Goal: Task Accomplishment & Management: Complete application form

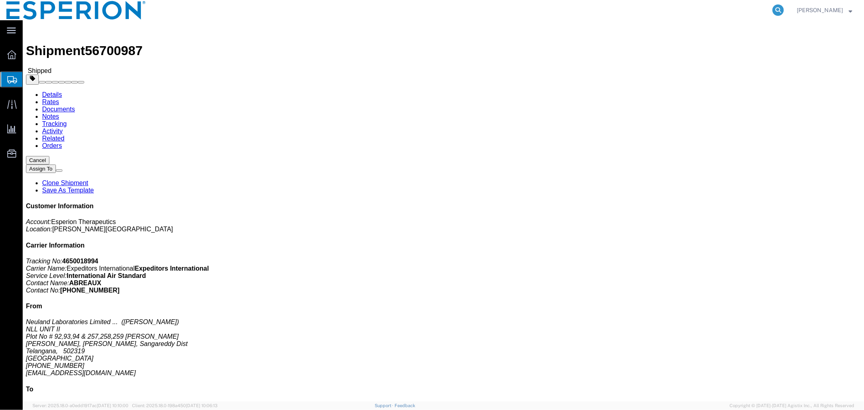
click at [776, 10] on icon at bounding box center [777, 9] width 11 height 11
click at [715, 10] on input "search" at bounding box center [649, 9] width 246 height 19
paste input "56565176"
type input "56565176"
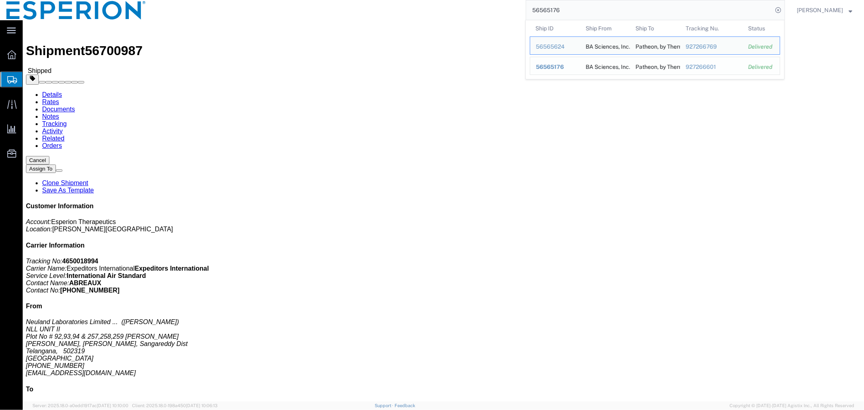
click at [701, 65] on div "927266601" at bounding box center [711, 67] width 51 height 9
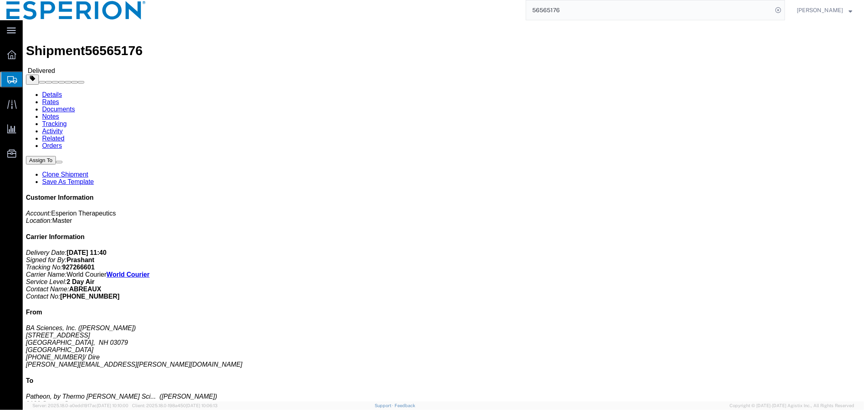
click link "Documents"
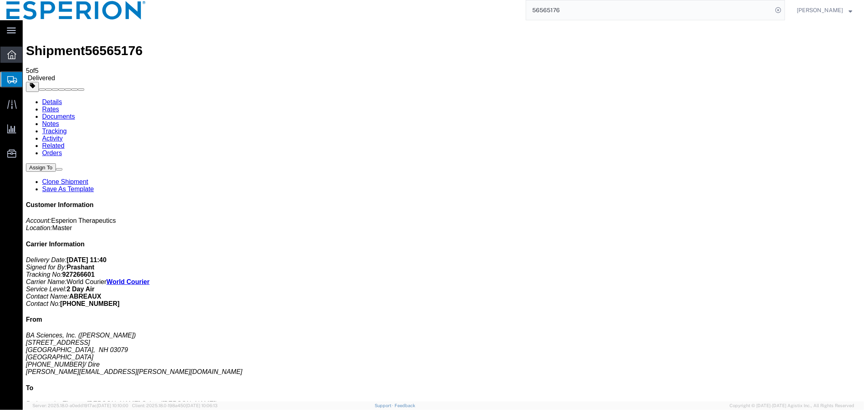
click at [6, 53] on div at bounding box center [11, 55] width 23 height 16
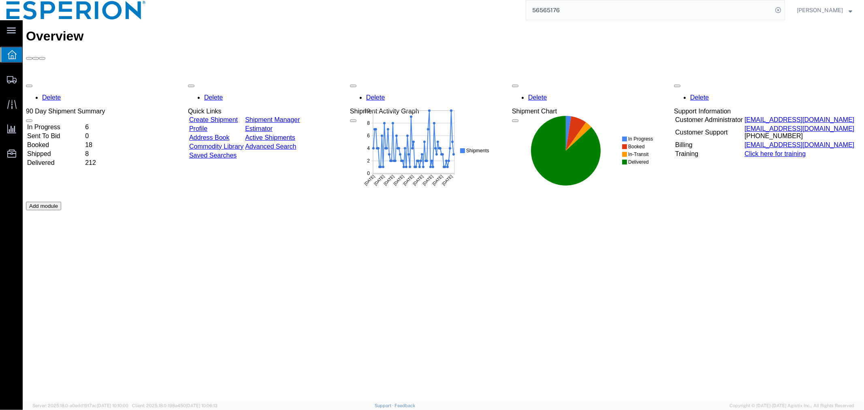
click at [228, 134] on link "Address Book" at bounding box center [209, 137] width 41 height 7
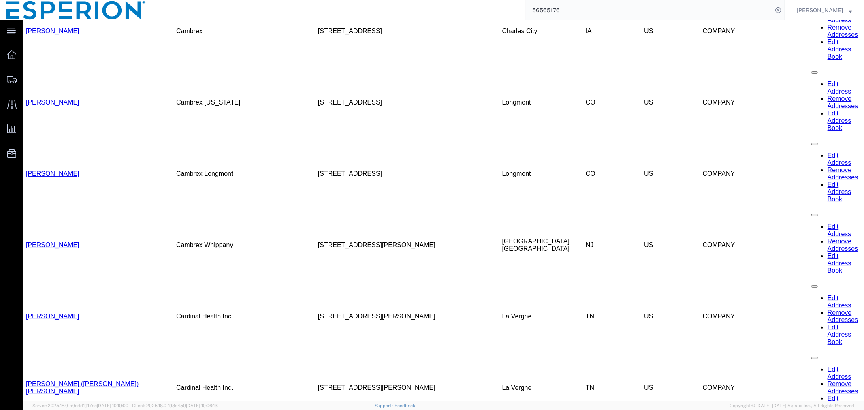
scroll to position [984, 0]
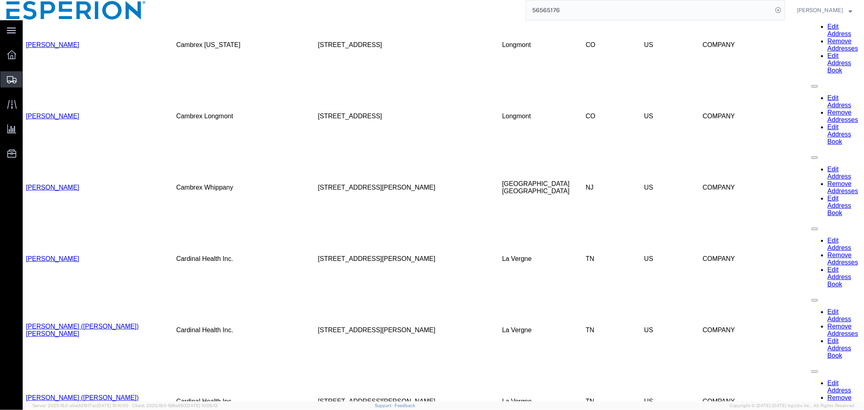
click at [0, 0] on span "Create Shipment" at bounding box center [0, 0] width 0 height 0
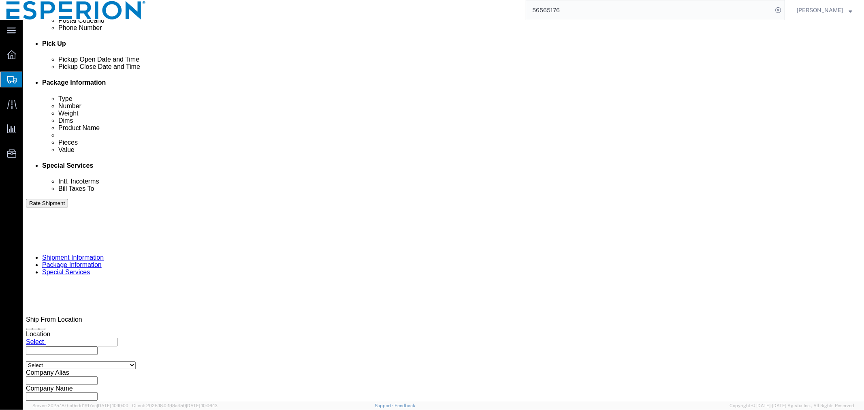
scroll to position [318, 0]
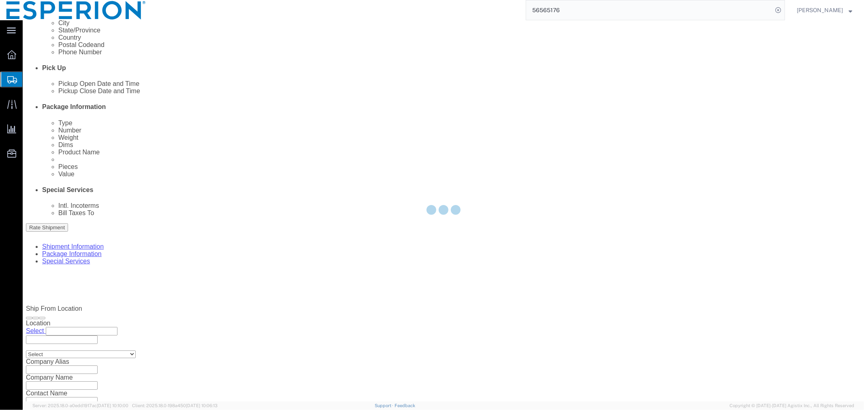
select select
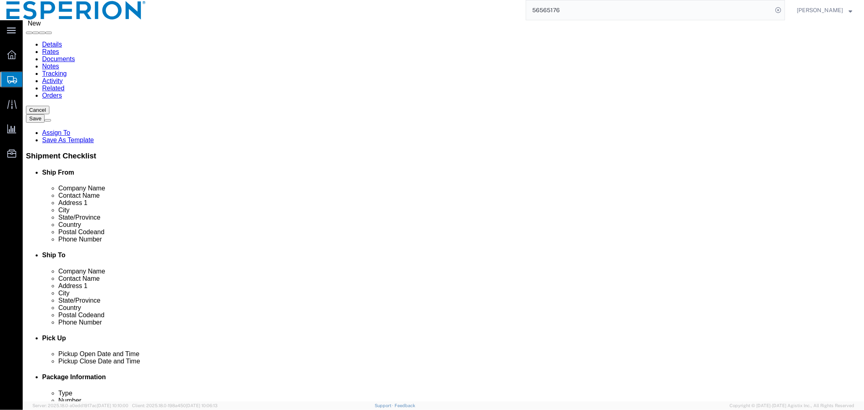
scroll to position [0, 0]
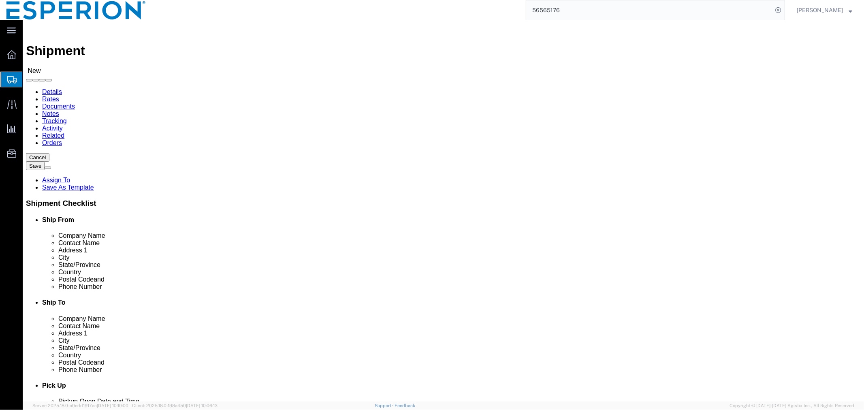
click input "text"
type input "blue"
click p "- BLUE JET HEALTHCARE LIMITED - ([PERSON_NAME]) UNIT II: PLOT NO. B-12, C-4, E-…"
select select "MH"
type input "BLUE JET HEALTHCARE LIMITED"
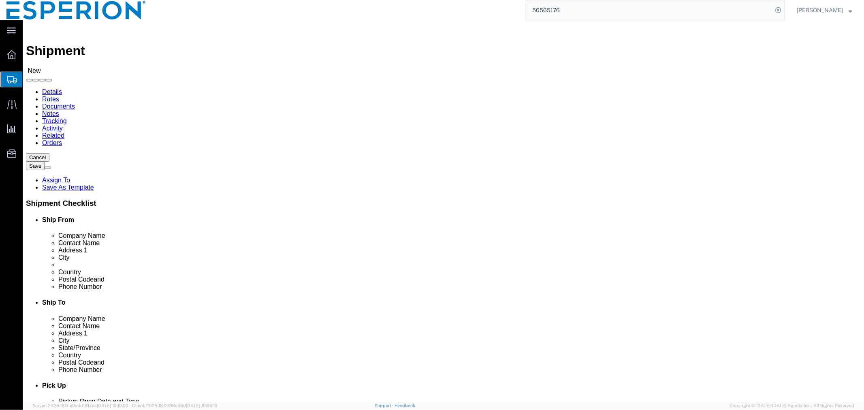
click input "checkbox"
checkbox input "false"
click input "text"
type input "sharp"
click at [11, 54] on icon at bounding box center [11, 54] width 9 height 9
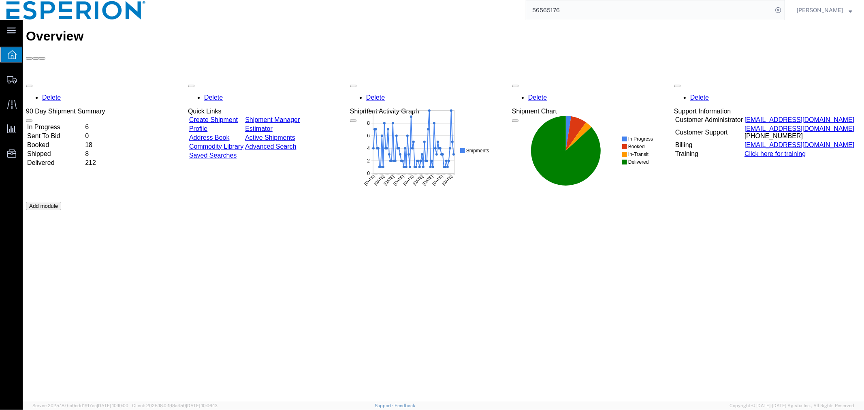
click at [227, 134] on link "Address Book" at bounding box center [209, 137] width 41 height 7
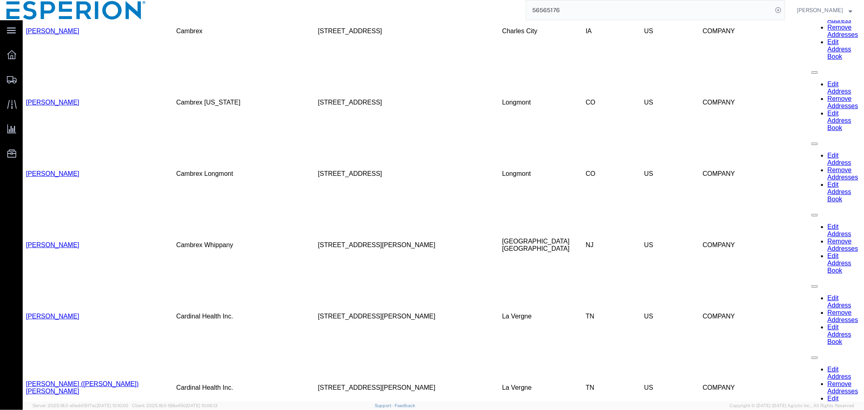
scroll to position [972, 0]
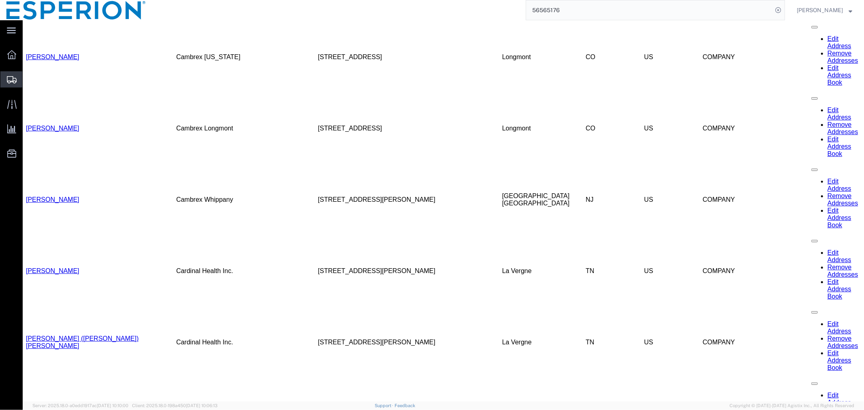
click at [0, 0] on span "Create Shipment" at bounding box center [0, 0] width 0 height 0
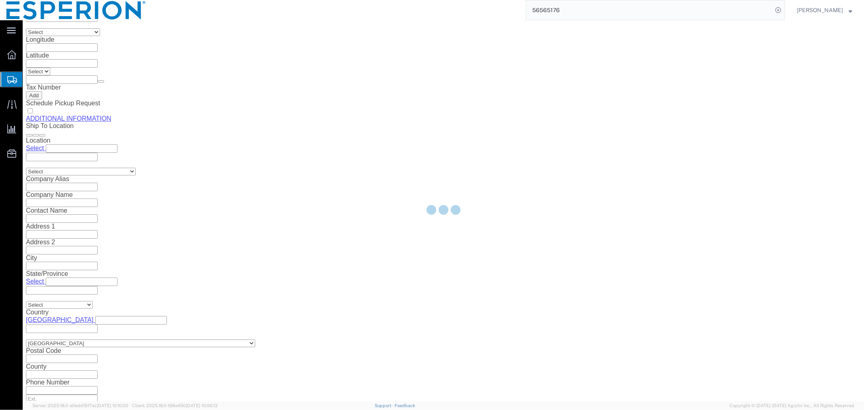
scroll to position [318, 0]
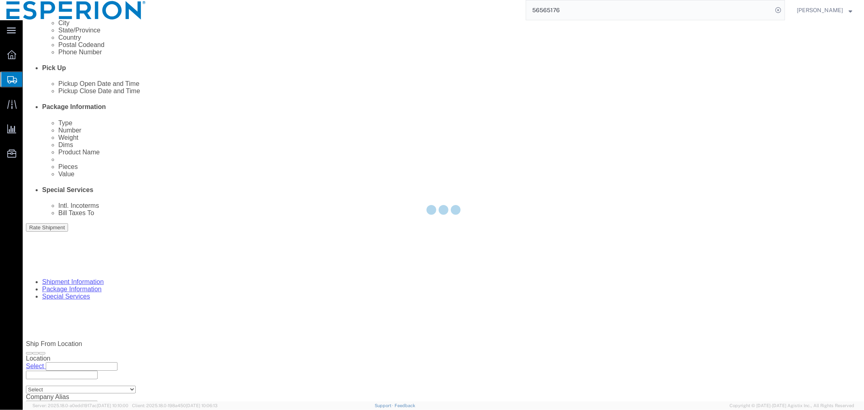
select select
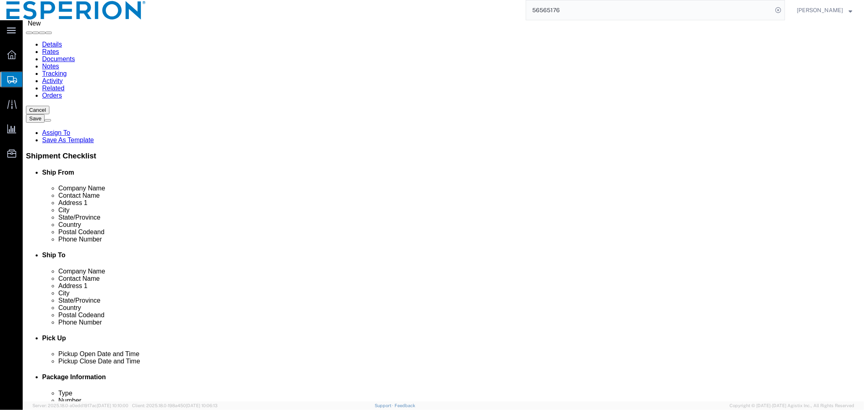
scroll to position [0, 0]
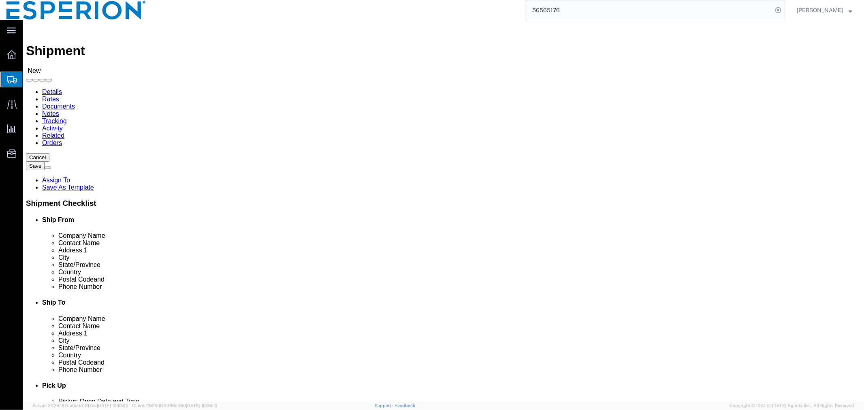
click input "text"
type input "blue"
click div "- BLUE JET HEALTHCARE LIMITED - ([PERSON_NAME]) UNIT II: PLOT NO. B-12, C-4, E-…"
select select "MH"
type input "BLUE JET HEALTHCARE LIMITED"
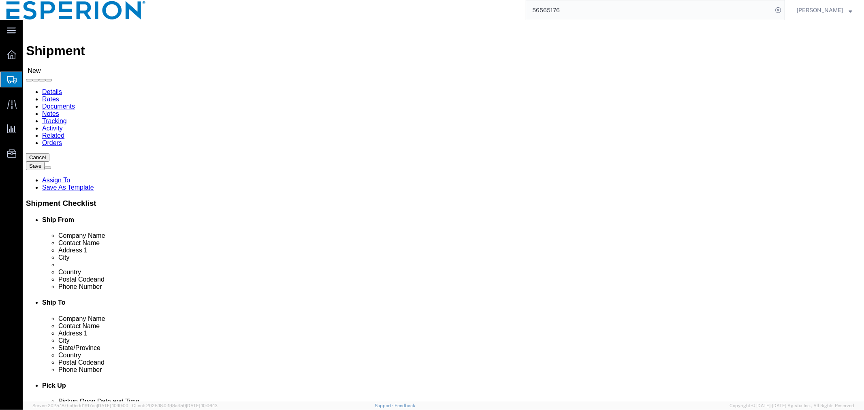
click input "checkbox"
checkbox input "false"
click input "text"
type input "symm"
click p "- Symmetry Biosciences, Inc. - ([PERSON_NAME]) [STREET_ADDRESS] , 9:00 AM - 5:0…"
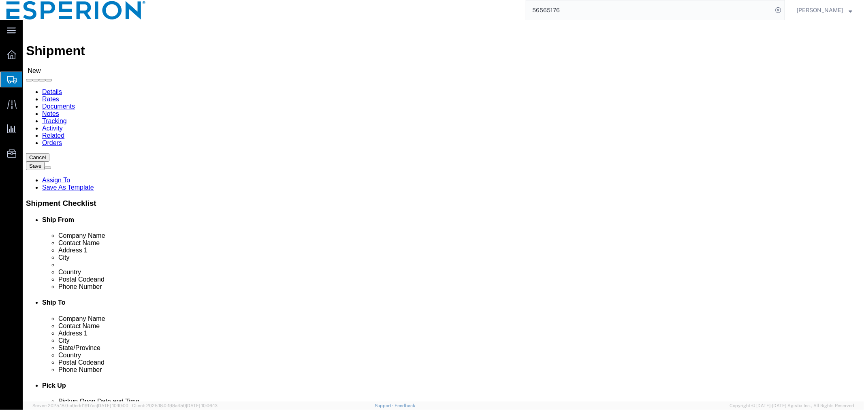
select select "NC"
type input "Symmetry Biosciences, Inc."
click input "checkbox"
checkbox input "false"
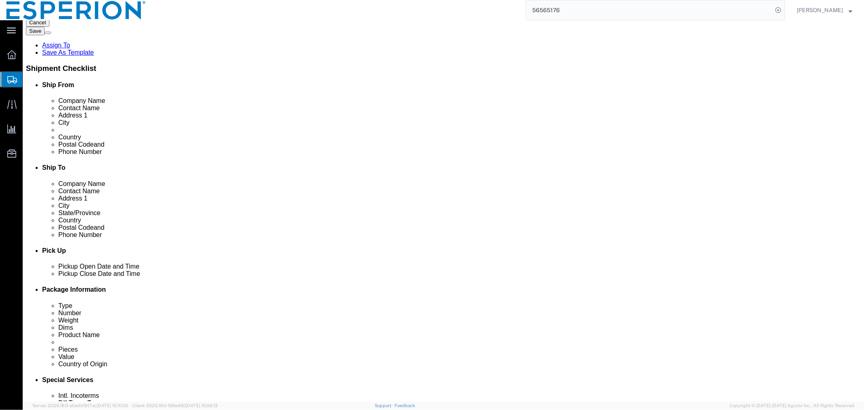
click div "[DATE] 12:00 AM"
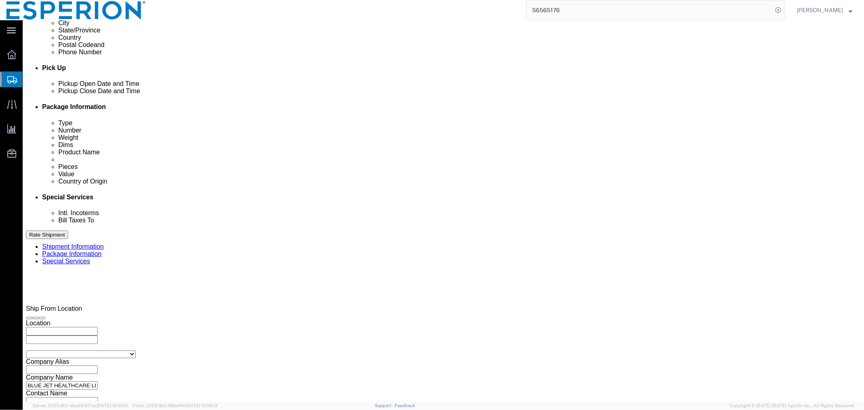
click input "2:00 PM"
click input "9:00 PM"
type input "9:00 AM"
click button "Apply"
click input "text"
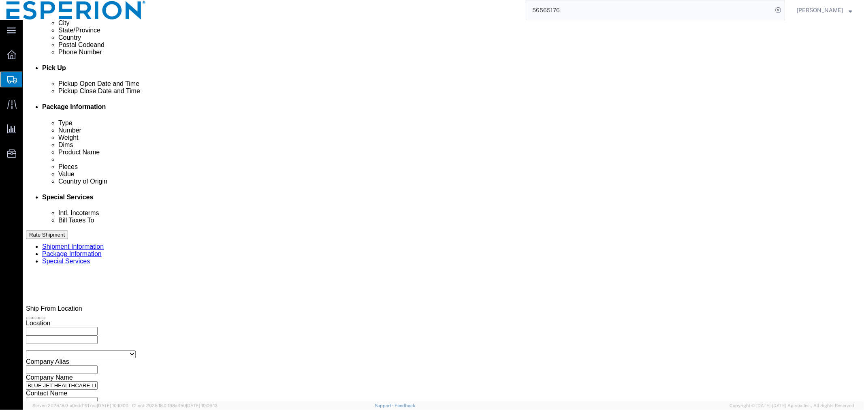
type input "s"
type input "SAMPLE"
click select "Select Account Type Activity ID Airline Appointment Number ASN Batch Request # …"
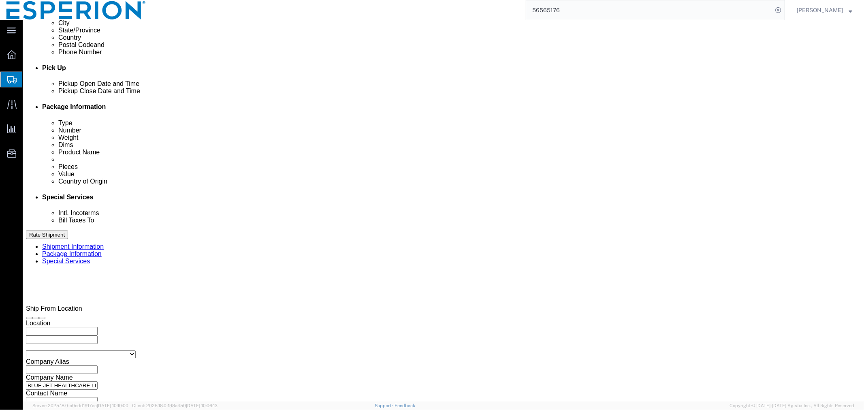
select select "CUSTREF"
click select "Select Account Type Activity ID Airline Appointment Number ASN Batch Request # …"
click input "text"
click input "MR#213"
type input "MR# 213"
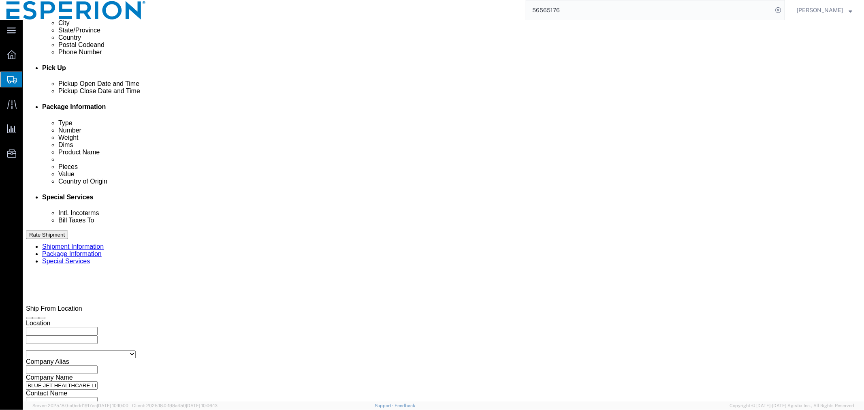
click select "Select Account Type Activity ID Airline Appointment Number ASN Batch Request # …"
select select "LOT"
click button "Add reference"
click select "Select Account Type Activity ID Airline Appointment Number ASN Batch Request # …"
select select "LOT"
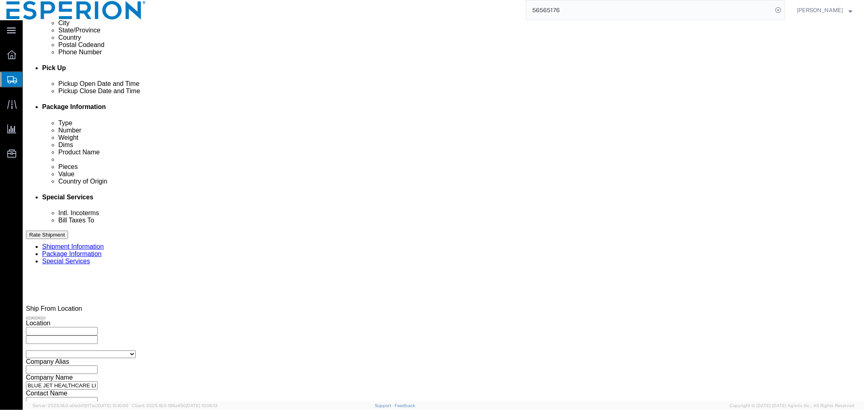
click button "Add reference"
click select "Select Account Type Activity ID Airline Appointment Number ASN Batch Request # …"
select select "LOT"
click button "Add reference"
click select "Select Account Type Activity ID Airline Appointment Number ASN Batch Request # …"
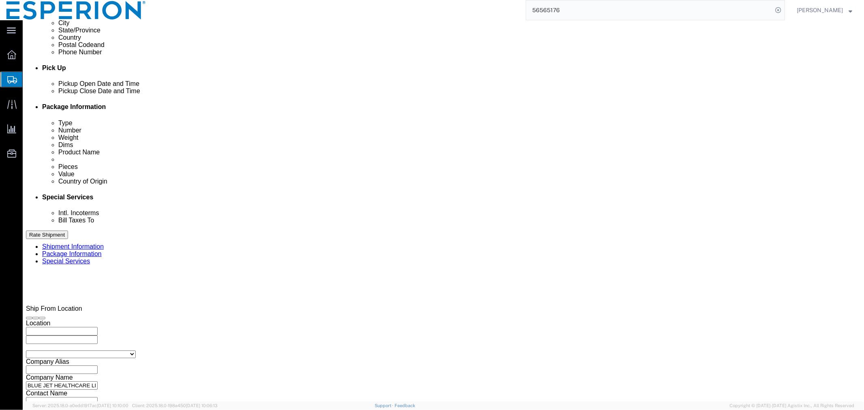
select select "LOT"
click div "Ship From Location Location My Profile Location [PERSON_NAME][GEOGRAPHIC_DATA] …"
click input "text"
paste input "2VI25203090"
type input "2VI25203090"
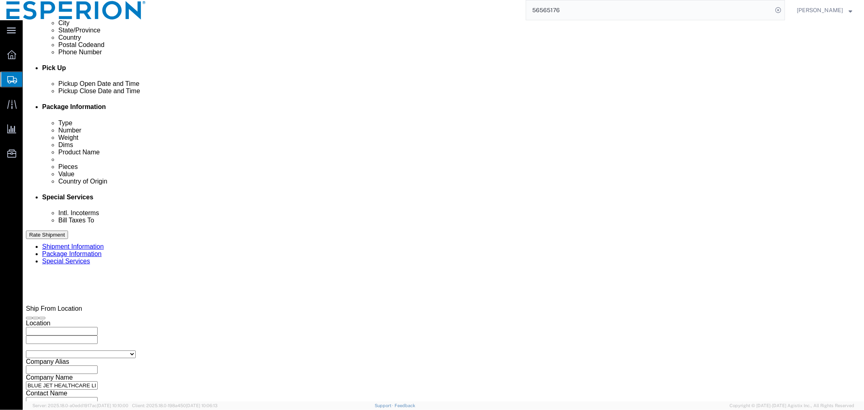
click input "text"
paste input "2VI25203091"
type input "2VI25203091"
click input "text"
paste input "2VI25203092"
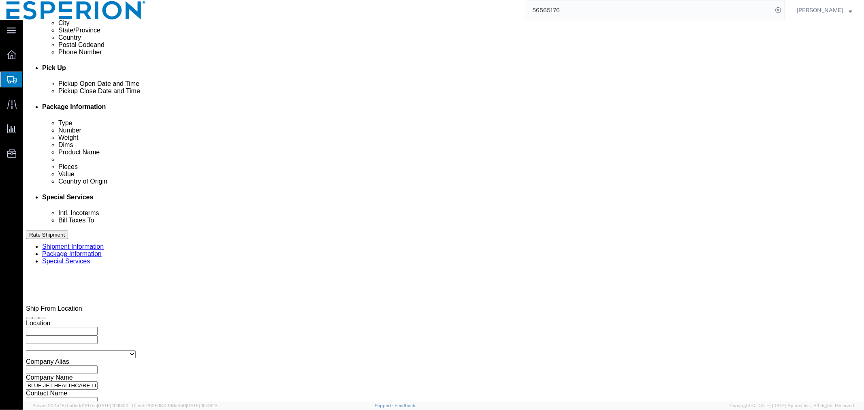
type input "2VI25203092"
click input "text"
paste input "2VI25203093"
type input "2VI25203093"
click select "Select Air Less than Truckload Multi-Leg Ocean Freight Rail Small Parcel Truckl…"
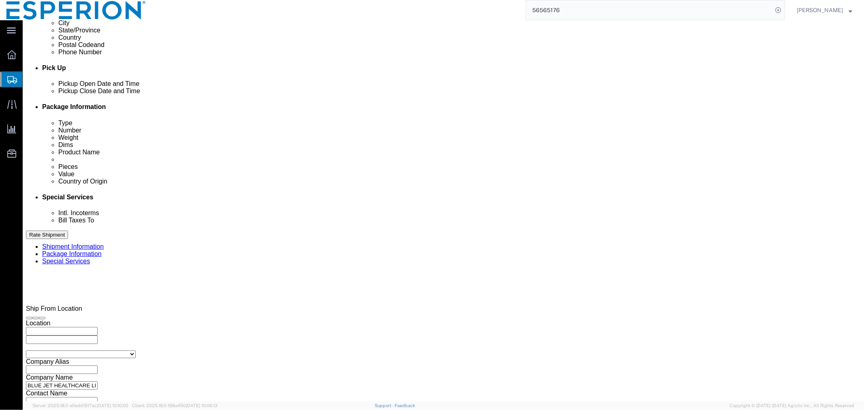
select select "SMAL"
click select "Select Air Less than Truckload Multi-Leg Ocean Freight Rail Small Parcel Truckl…"
click input "text"
click td "12"
click button "Continue"
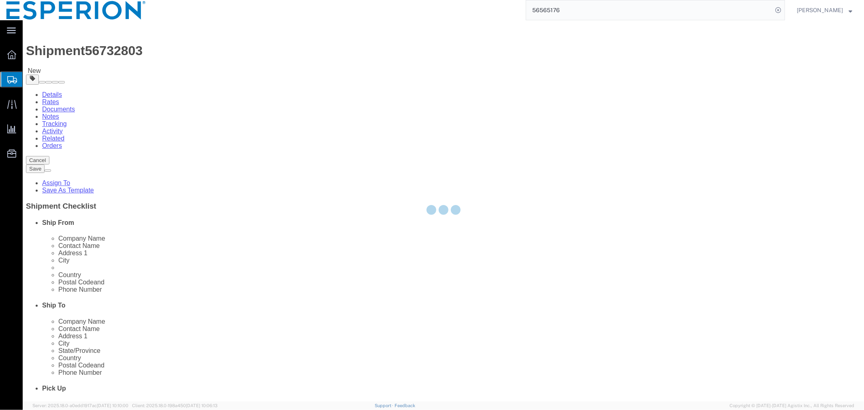
select select "YRPK"
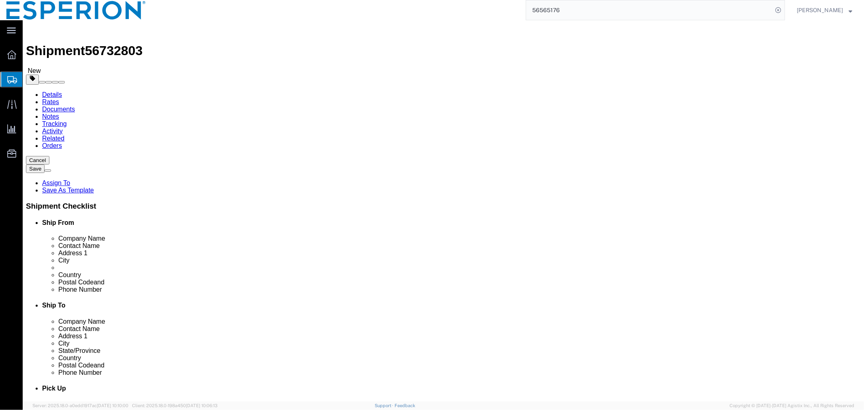
click input "1"
click input "text"
click select "Select cm ft in"
select select "CM"
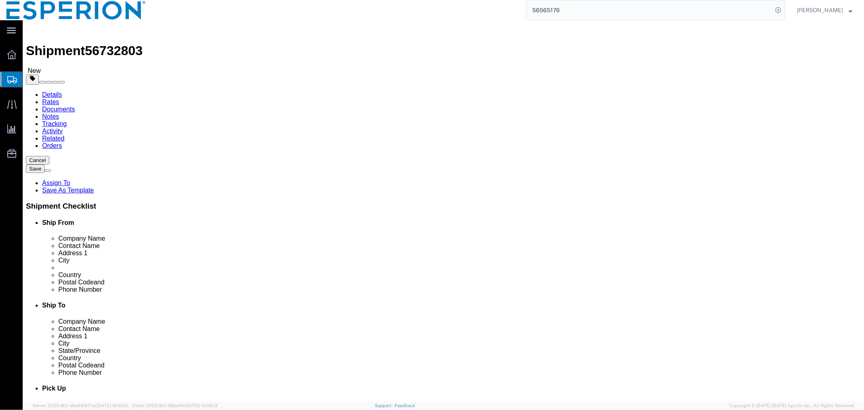
click select "Select cm ft in"
click select "Select kgs lbs"
select select "KGS"
click select "Select kgs lbs"
click input "checkbox"
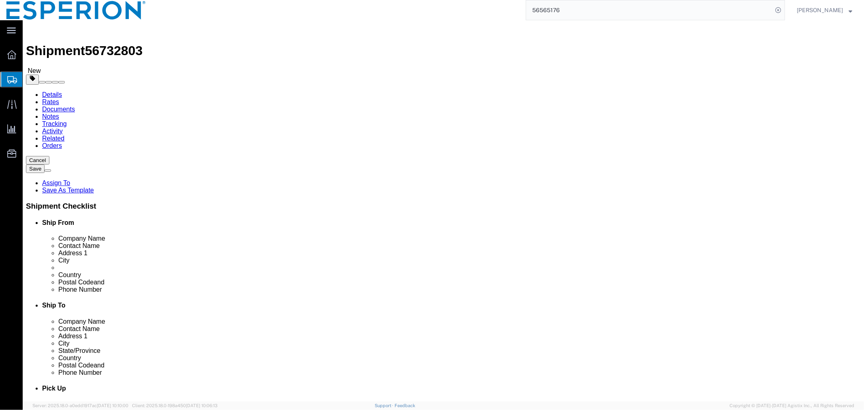
checkbox input "true"
type input "FROM_15_TO_25"
click input "text"
type input "20"
click input "text"
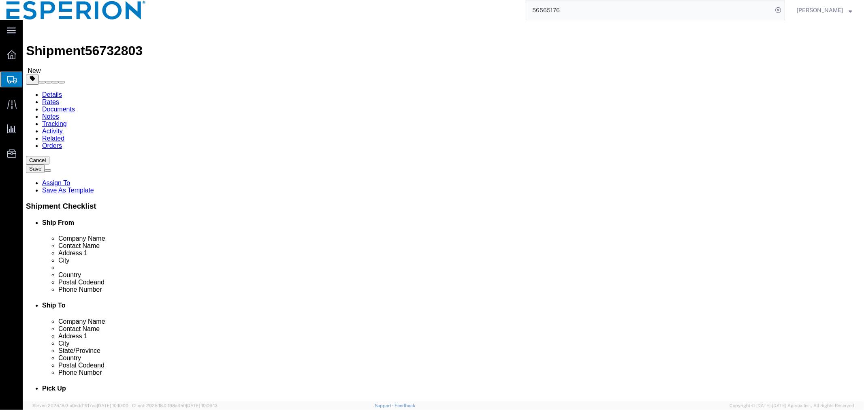
click input "text"
type input "20"
click input "text"
type input "9.5"
click input "0.00"
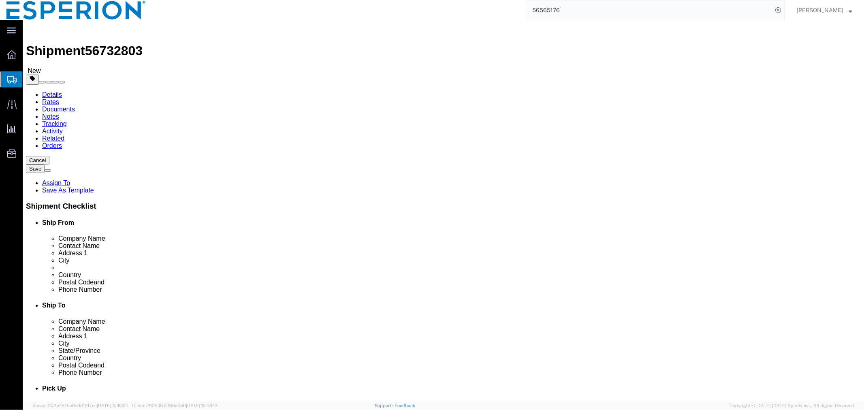
click input "0.00"
type input "1.089"
click link "Add Content"
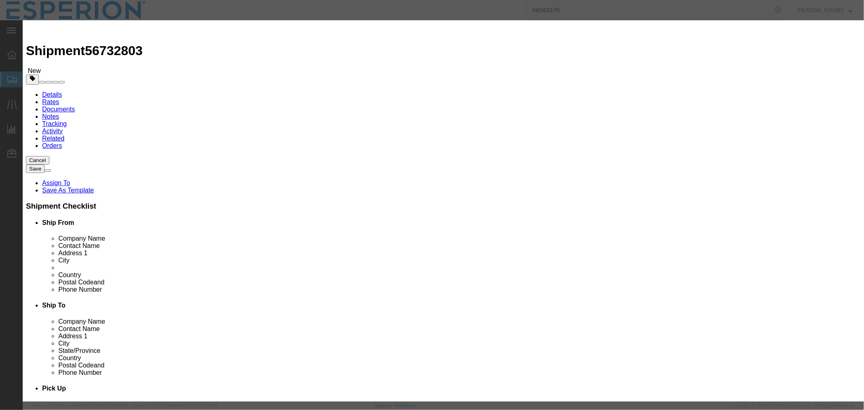
click input "text"
type input "CION"
click td "Model:"
type input "1"
select select "KGS"
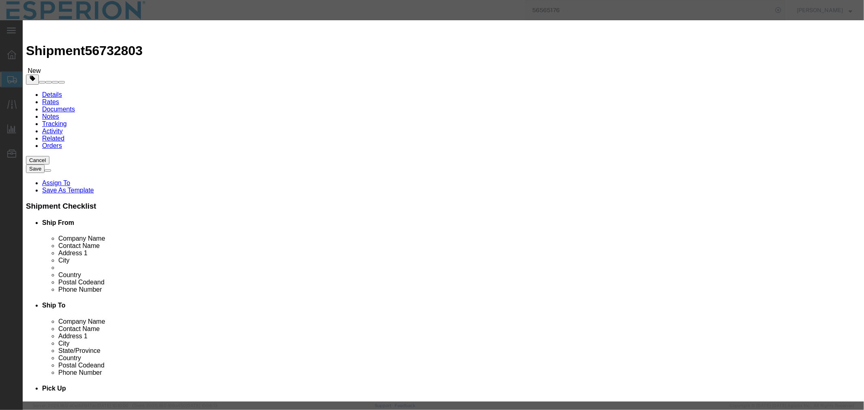
type input "467.9"
select select "USD"
select select "PHARMA"
select select "IN"
type input "738606-43-4"
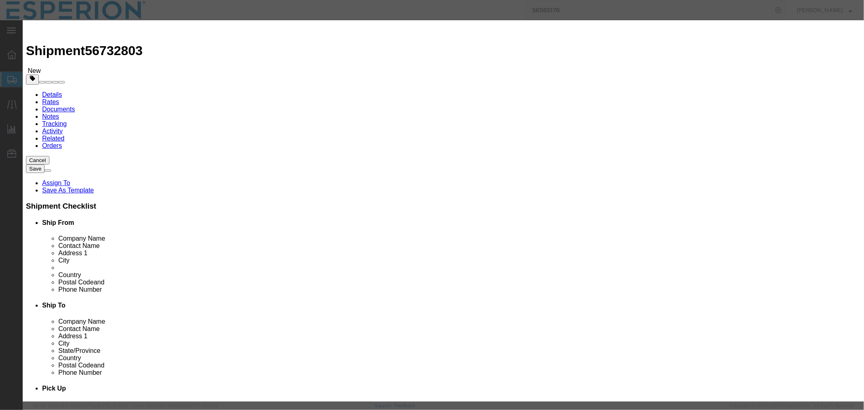
type input "2930.90.91"
select select
type input "2918.19.9000"
type input "EAR99"
type input "CION-04"
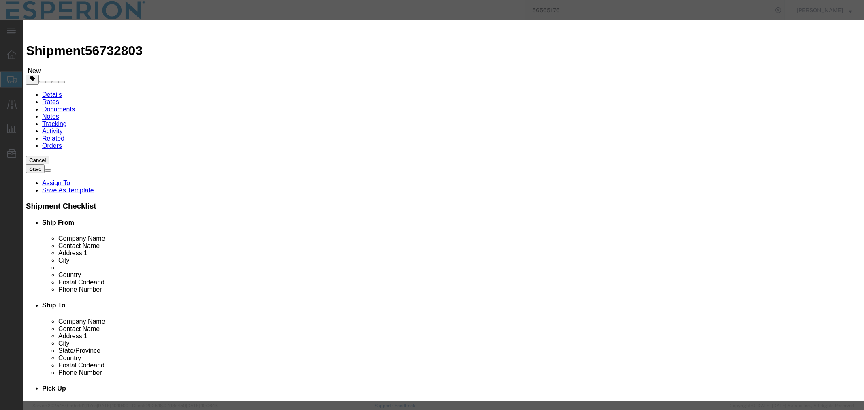
type input "INT"
type textarea "Key intermediate drug compound"
type input "CION-04"
click input "text"
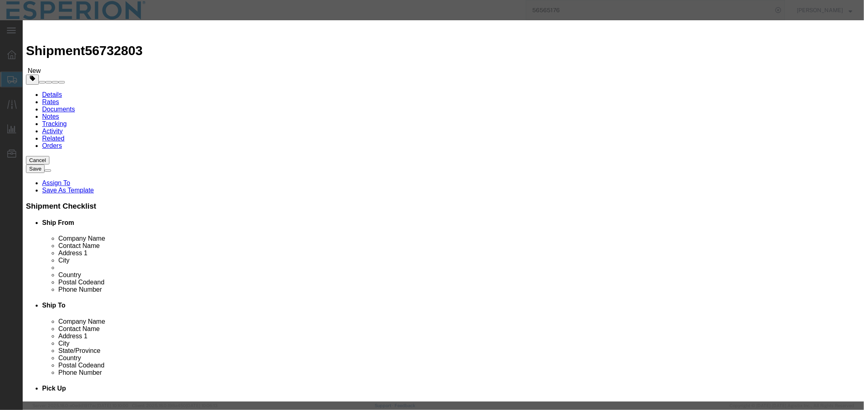
paste input "2VI25203090"
type input "2VI25203090"
click input "text"
paste input "2VI25203090"
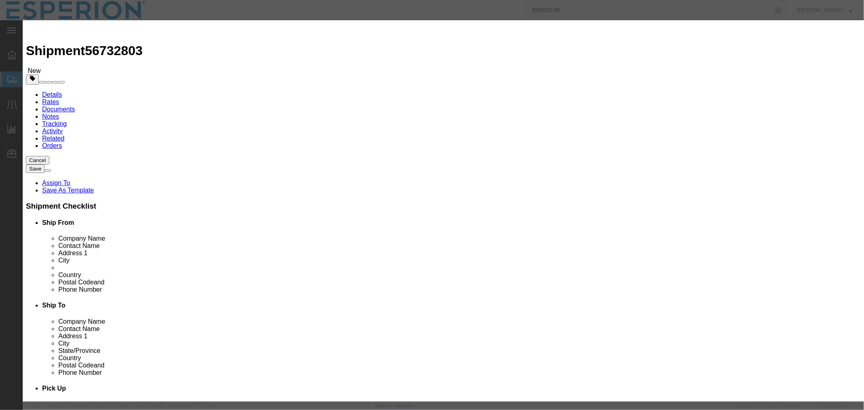
type input "2VI25203090"
type input "FROM_15_TO_25"
click input "text"
type input "Blue Jet Healthcare LTD."
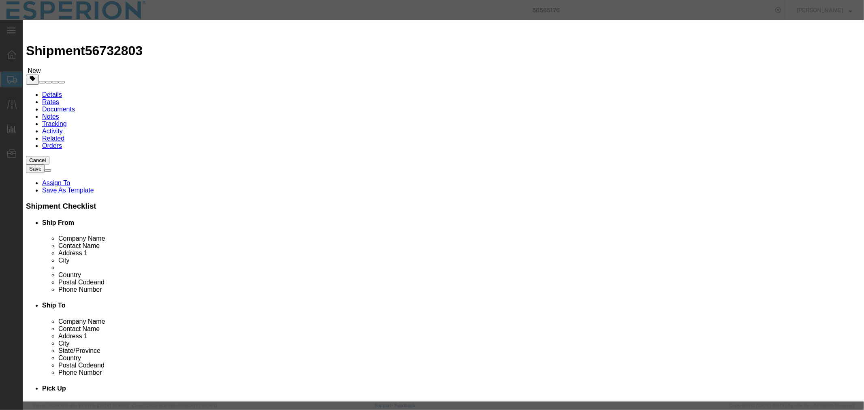
scroll to position [0, 0]
click input "text"
paste input "PLOT NO. B-12, MIDC, INDUSTRIAL AREA, CHEMICAL ZONE, [GEOGRAPHIC_DATA](W) - DIS…"
click input "PLOT NO. B-12, MIDC, INDUSTRIAL AREA, CHEMICAL ZONE, [GEOGRAPHIC_DATA](W) - DIS…"
click input "UNIT II,PLOT NO. B-12, MIDC, INDUSTRIAL AREA, CHEMICAL ZONE, [GEOGRAPHIC_DATA](…"
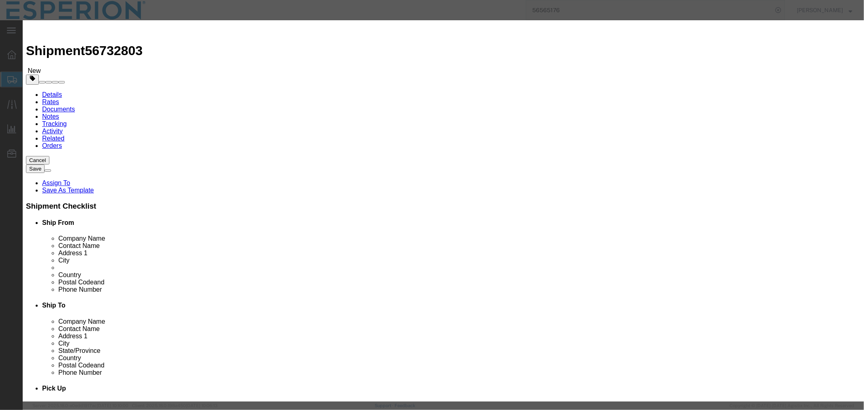
click input "UNIT II,PLOT NO. B-12,C-4,E-2, MIDC, INDUSTRIAL AREA, CHEMICAL ZONE, [GEOGRAPHI…"
type input "UNIT II,PLOT NO. [STREET_ADDRESS](W)-421501, DIST. [GEOGRAPHIC_DATA], [GEOGRAPH…"
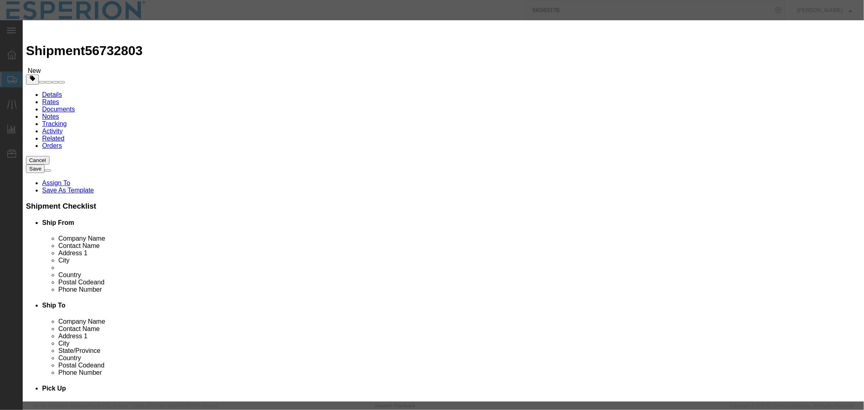
click div "CAS# 738606-43-4"
drag, startPoint x: 296, startPoint y: 81, endPoint x: 277, endPoint y: 81, distance: 18.6
click div "1"
type input "0.997"
type input "466.5"
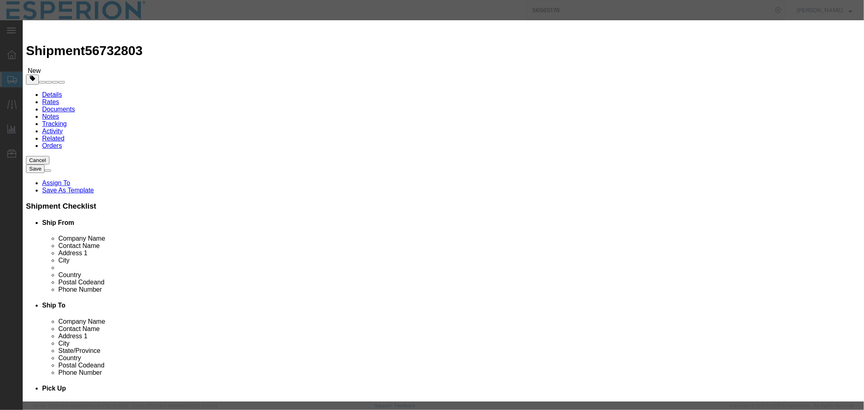
click input "INT"
click input "text"
click textarea
click button "Save & Close"
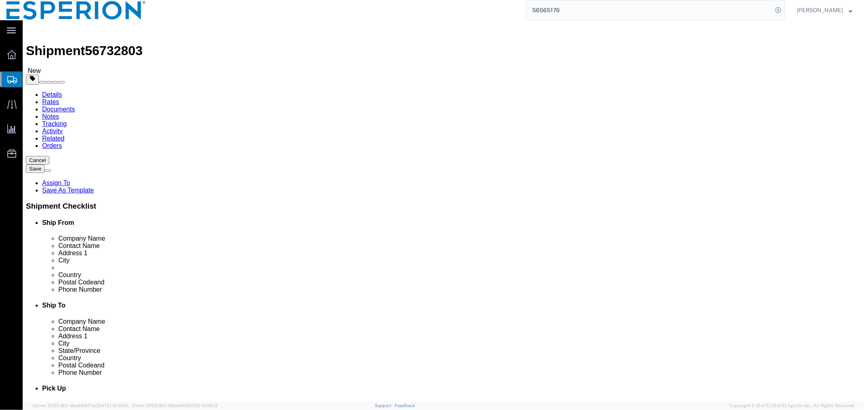
click link "Clone this content"
click dd "1.00 Kilogram"
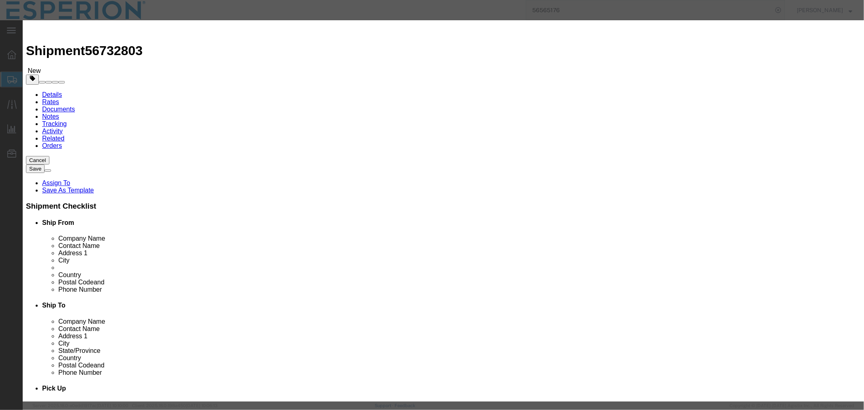
drag, startPoint x: 557, startPoint y: 114, endPoint x: 464, endPoint y: 110, distance: 92.8
click div "Description Key intermediate drug compound Commodity Category Select Pharma Inf…"
paste input "1"
type input "2VI25203091"
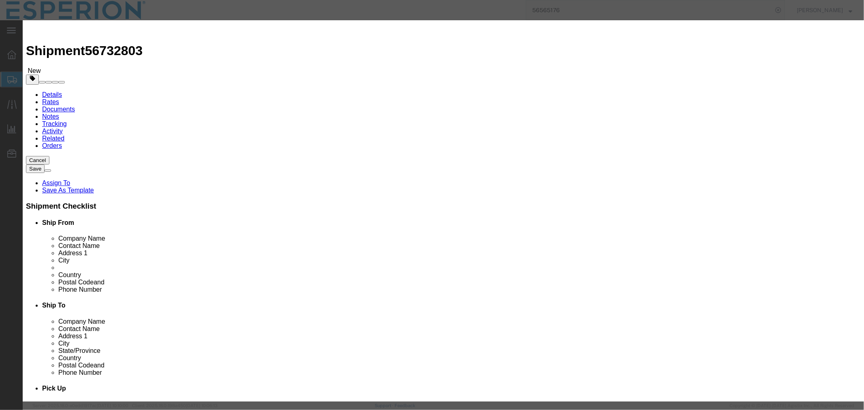
drag, startPoint x: 322, startPoint y: 111, endPoint x: 245, endPoint y: 102, distance: 77.5
click div "Market Distribution MAA Intended Use Code NDC NDC Approval Date CAS# 738606-43-…"
paste input "1"
type input "2VI25203091"
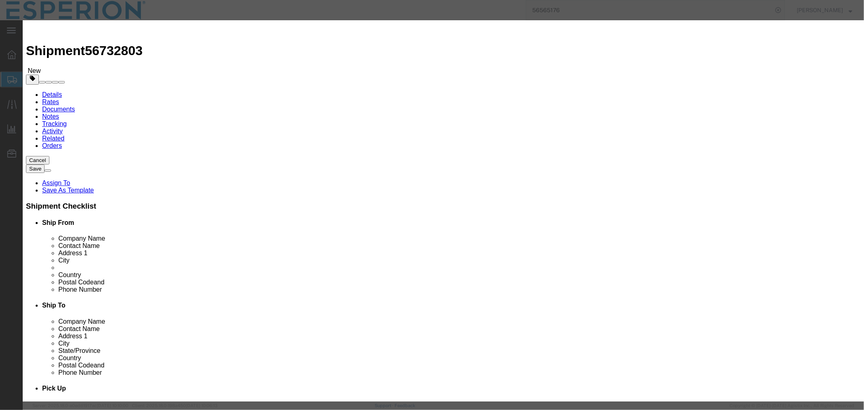
click input "1.00"
drag, startPoint x: 299, startPoint y: 76, endPoint x: 271, endPoint y: 76, distance: 27.1
click div "1.00"
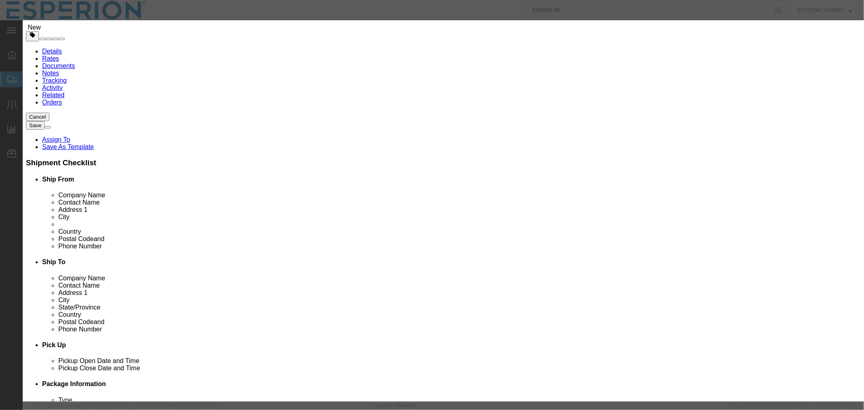
scroll to position [135, 0]
type input "0.998"
type input "465.57"
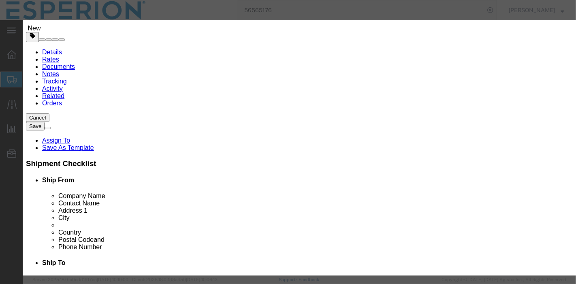
click input "text"
type input "180.017"
click input "text"
paste input "[PHONE_NUMBER]"
type input "[PHONE_NUMBER]"
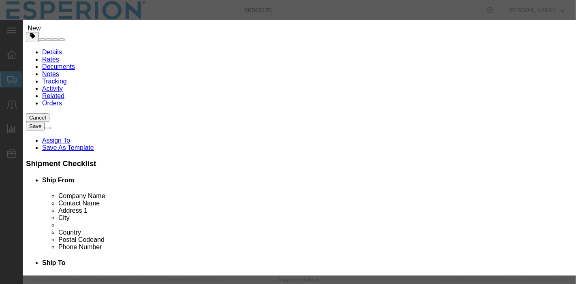
drag, startPoint x: 314, startPoint y: 171, endPoint x: 263, endPoint y: 170, distance: 51.5
click div "NDC [PHONE_NUMBER] 0"
click input "text"
paste input "55RPR99"
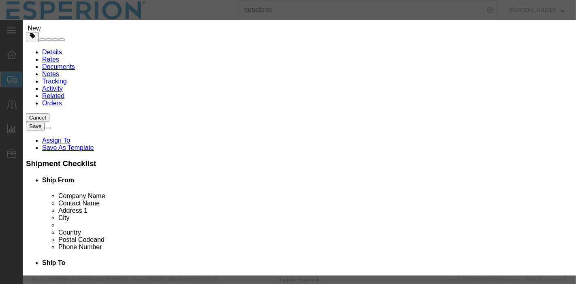
drag, startPoint x: 307, startPoint y: 172, endPoint x: 269, endPoint y: 172, distance: 37.7
click div "NDC 55RPR99 5"
paste input "R P -"
click input "55 R P - 99"
click input "55R P - 99"
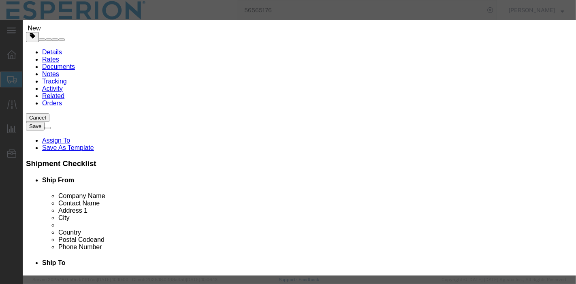
click input "55RP - 99"
type input "55RP- 99"
click select "Select [GEOGRAPHIC_DATA] [GEOGRAPHIC_DATA] [GEOGRAPHIC_DATA] [GEOGRAPHIC_DATA] …"
select select "IN"
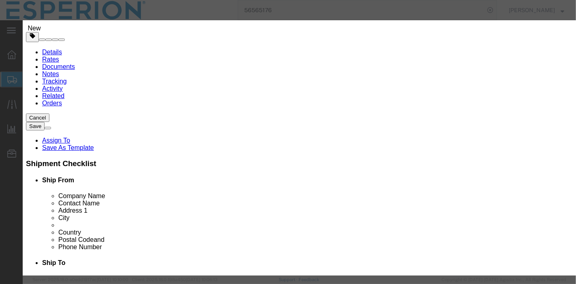
click select "Select [GEOGRAPHIC_DATA] [GEOGRAPHIC_DATA] [GEOGRAPHIC_DATA] [GEOGRAPHIC_DATA] …"
select select "IN"
click select "Select [GEOGRAPHIC_DATA] [GEOGRAPHIC_DATA] [GEOGRAPHIC_DATA] [GEOGRAPHIC_DATA] …"
click input "text"
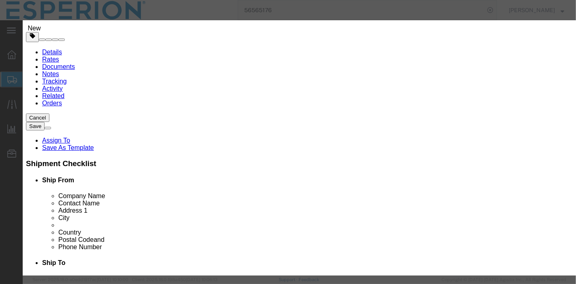
type input "RND"
click input "text"
click div
click div "Lot# Expiration Date"
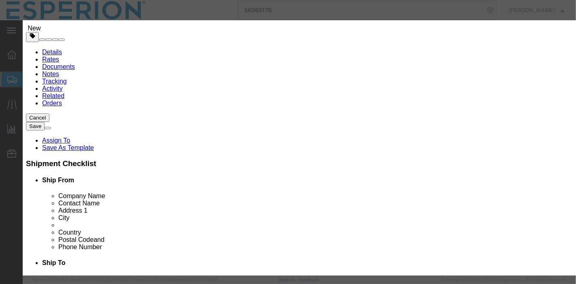
click input "55RP- 99"
type input "55 R P - 99"
click input "text"
drag, startPoint x: 313, startPoint y: 81, endPoint x: 253, endPoint y: 77, distance: 60.1
click div "NDC 55 R P - 99 1"
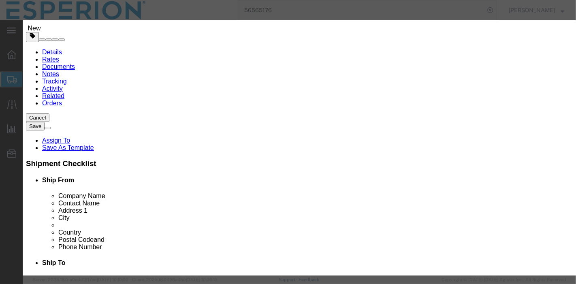
scroll to position [225, 0]
click input "text"
paste input "55 R P"
type input "55RP99"
click input "Value must be valid National Drug Code"
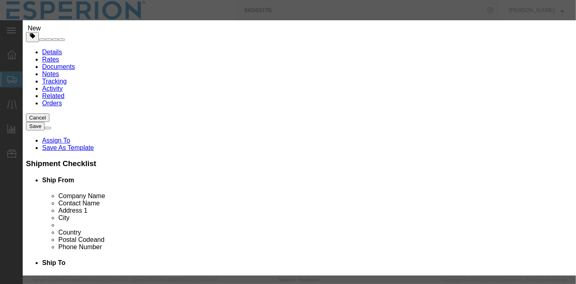
scroll to position [246, 0]
click input "Value must be valid National Drug Code"
click input "RND"
type input "R"
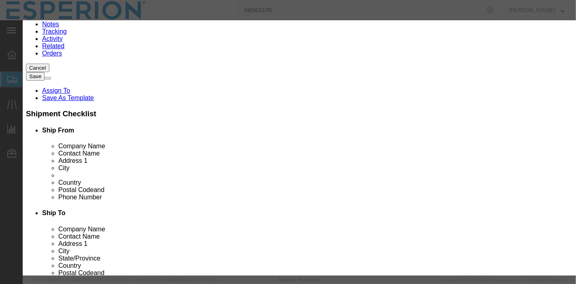
drag, startPoint x: 700, startPoint y: 281, endPoint x: 739, endPoint y: 281, distance: 38.9
click html "Shipment 56732803 New Details Rates Documents Notes Tracking Activity Related O…"
click input "text"
type input "RND"
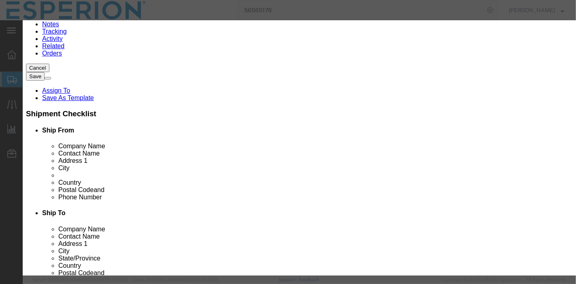
scroll to position [296, 0]
click input "text"
type input "DRU"
click button "Save & Close"
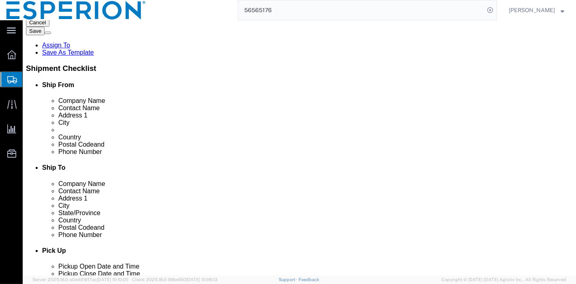
scroll to position [183, 0]
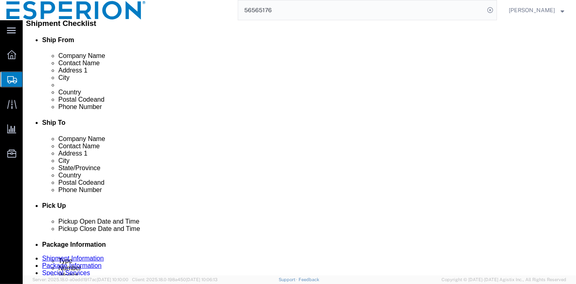
click link "Clone this content"
click dd "1.00 Kilogram"
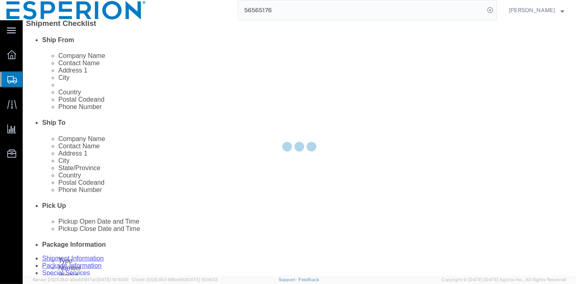
select select "IN"
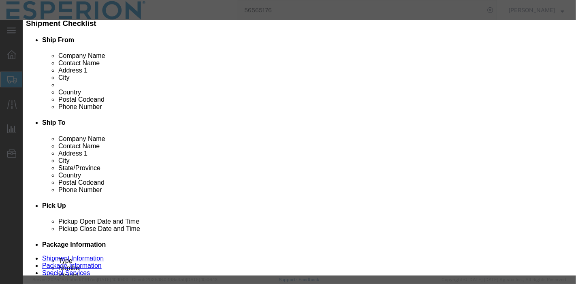
scroll to position [225, 0]
click input "text"
click icon
click td "1"
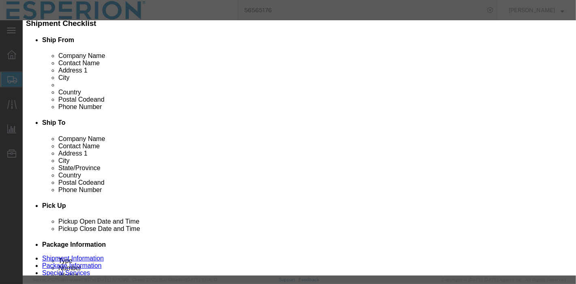
type input "[DATE]"
click input "text"
click th "[DATE]"
click th "2025"
click span "2026"
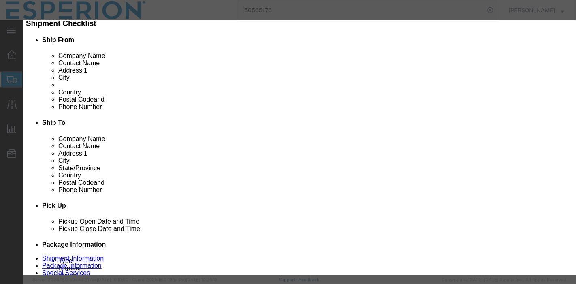
click span "Jun"
click td "30"
type input "[DATE]"
click div "Lot# Expiration Date [DATE]"
click button "Save & Close"
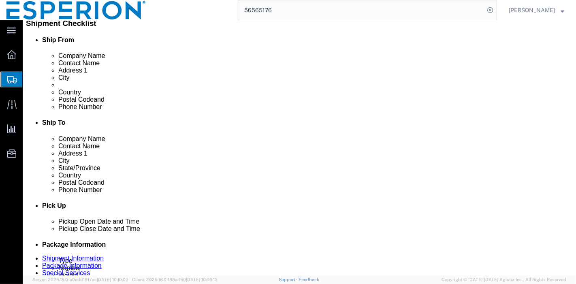
scroll to position [92, 0]
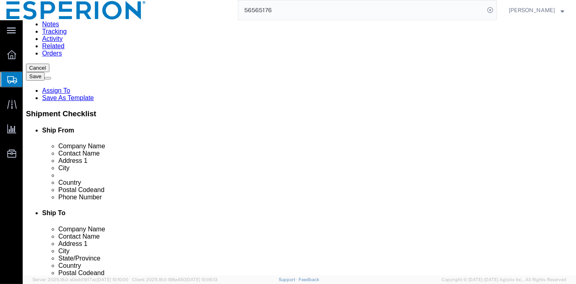
click dd "466.50 USD"
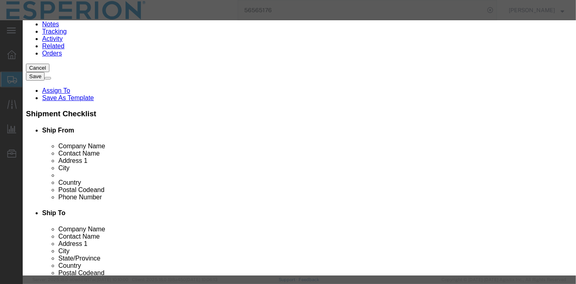
scroll to position [225, 0]
click input "text"
click th "[DATE]"
click span "[DATE]"
click td "1"
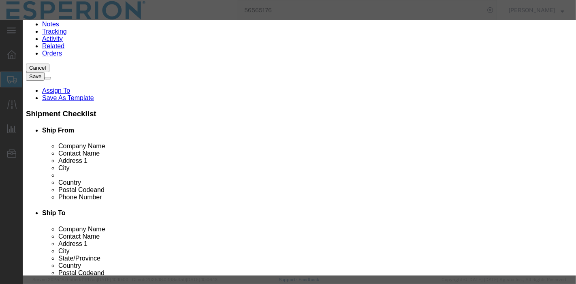
type input "[DATE]"
click input "text"
click th "[DATE]"
click th "2025"
click span "2026"
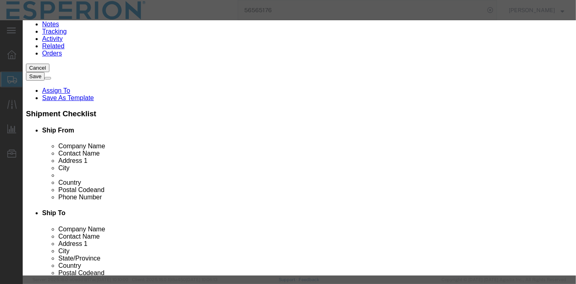
click span "Jun"
click td "30"
type input "[DATE]"
click input "text"
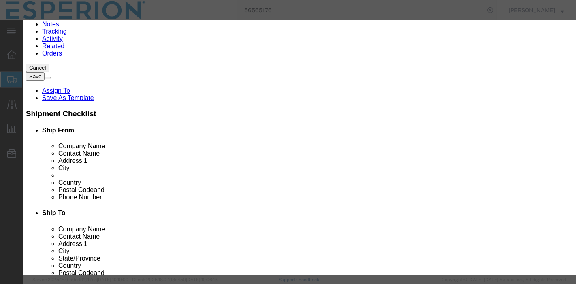
type input "DRU"
click input "text"
type input "RND"
click select "Select [GEOGRAPHIC_DATA] [GEOGRAPHIC_DATA] [GEOGRAPHIC_DATA] [GEOGRAPHIC_DATA] …"
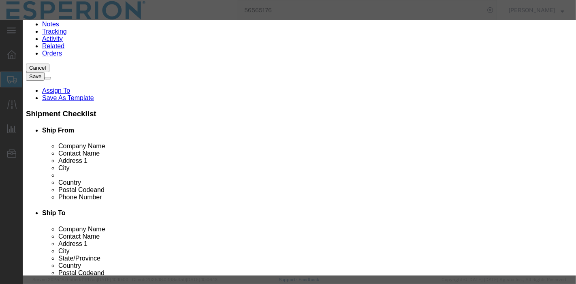
select select "IN"
click select "Select [GEOGRAPHIC_DATA] [GEOGRAPHIC_DATA] [GEOGRAPHIC_DATA] [GEOGRAPHIC_DATA] …"
select select "IN"
click select "Select [GEOGRAPHIC_DATA] [GEOGRAPHIC_DATA] [GEOGRAPHIC_DATA] [GEOGRAPHIC_DATA] …"
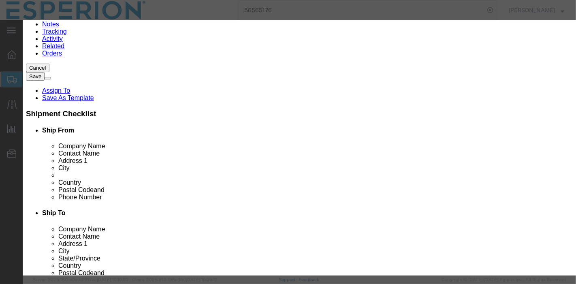
scroll to position [180, 0]
click input "text"
paste input "55 R P"
click input "55 R P"
type input "55RP99"
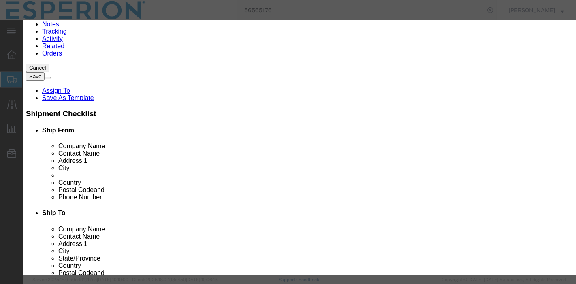
scroll to position [201, 0]
click input "text"
click input "180.17"
type input "180.017"
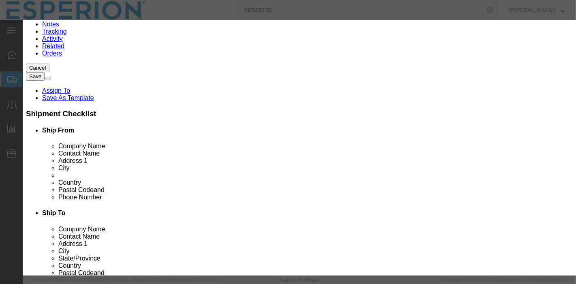
click button "Save & Close"
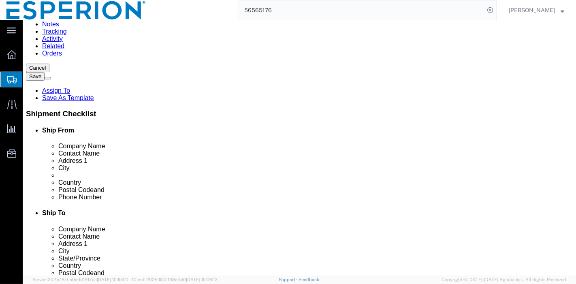
scroll to position [228, 0]
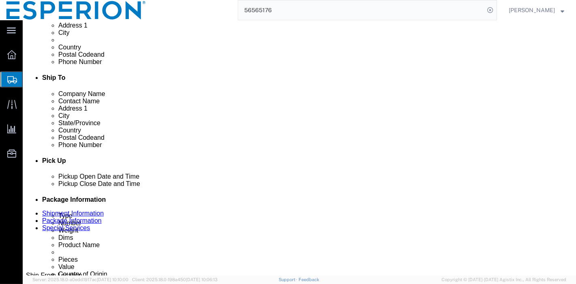
click dt "Total value:"
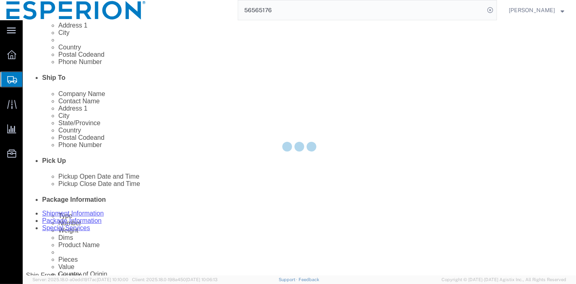
select select "IN"
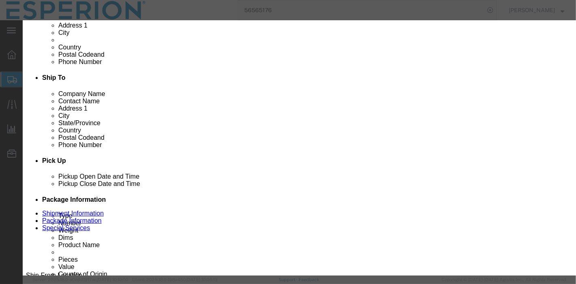
drag, startPoint x: 391, startPoint y: 113, endPoint x: 328, endPoint y: 110, distance: 63.3
click div "Description Key intermediate drug compound Commodity Category Select Pharma Inf…"
paste input "2"
type input "2VI25203092"
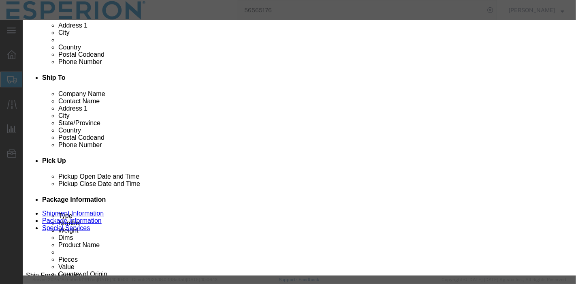
drag, startPoint x: 180, startPoint y: 113, endPoint x: 119, endPoint y: 112, distance: 60.4
click div "Lot# 2VI25203091"
paste input "2"
type input "2VI25203092"
click input "text"
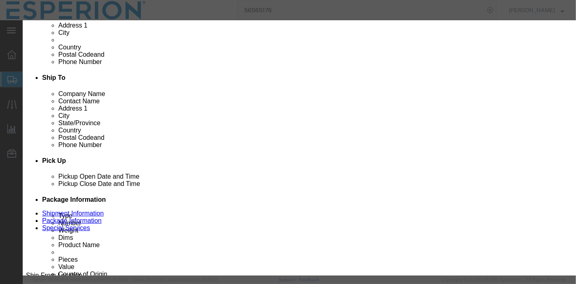
click th
click td "1"
type input "[DATE]"
click input "text"
click th "[DATE]"
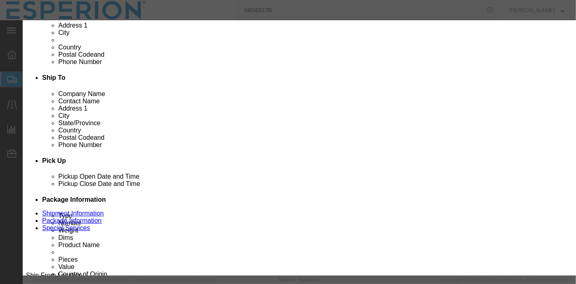
click th "2025"
click span "2026"
click span "[DATE]"
click td "31"
type input "[DATE]"
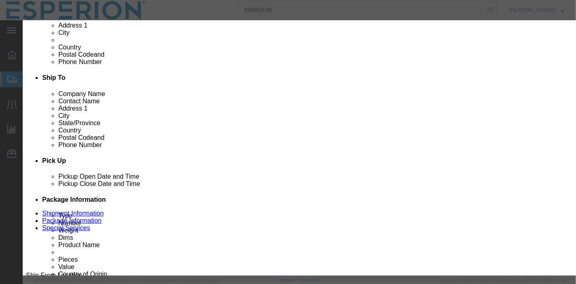
click div "Manufactured Date [DATE]"
click button "Save & Close"
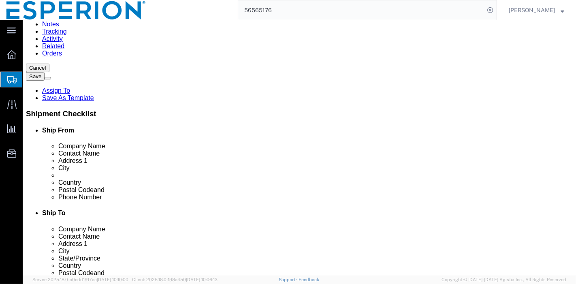
scroll to position [228, 0]
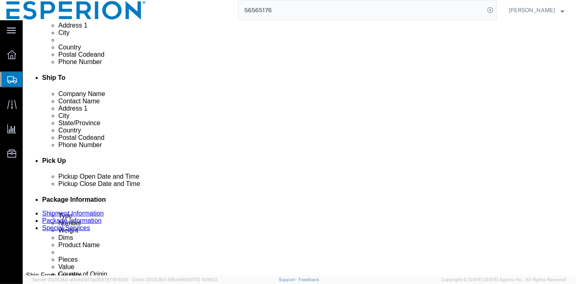
click link "Clone this content"
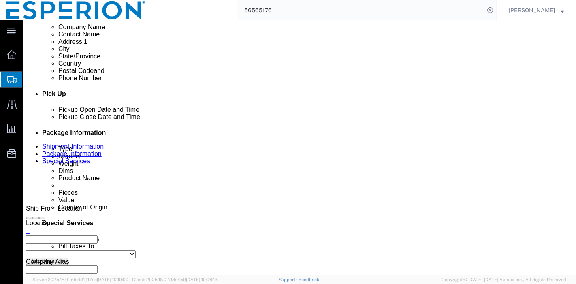
click dd "1.00 Kilogram"
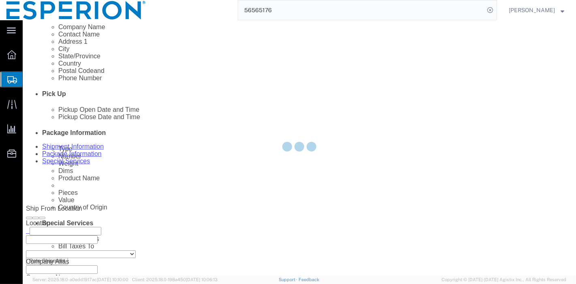
select select "IN"
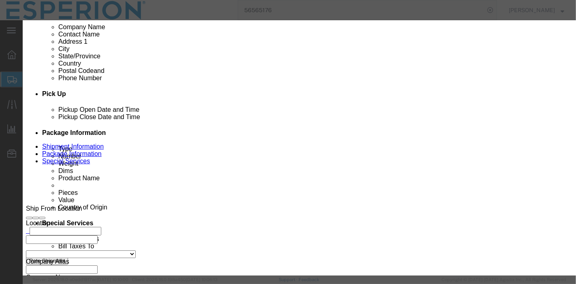
drag, startPoint x: 405, startPoint y: 118, endPoint x: 316, endPoint y: 119, distance: 89.9
click div "Serial 2VI25203092"
paste input "3"
type input "2VI25203093"
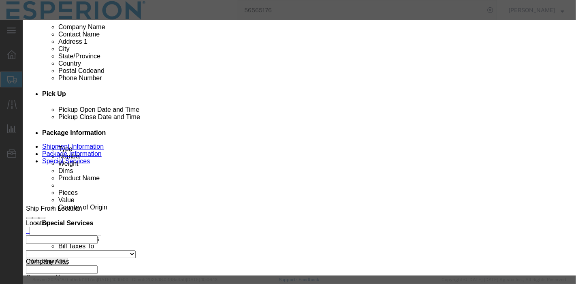
drag, startPoint x: 179, startPoint y: 112, endPoint x: 91, endPoint y: 103, distance: 88.7
click div "Market Distribution MAA Intended Use Code 180.017 NDC NDC Approval Date CAS# 73…"
paste input "3"
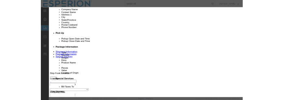
scroll to position [0, 0]
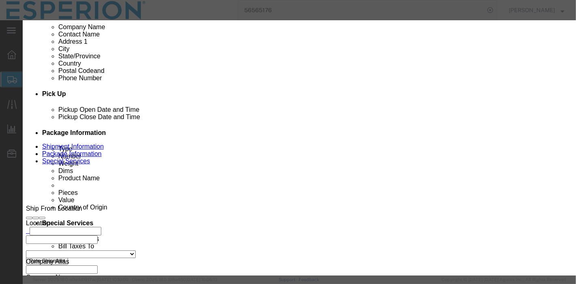
type input "2VI25203093"
click div "Save & Add Another Save & Close Close"
click button "Save & Close"
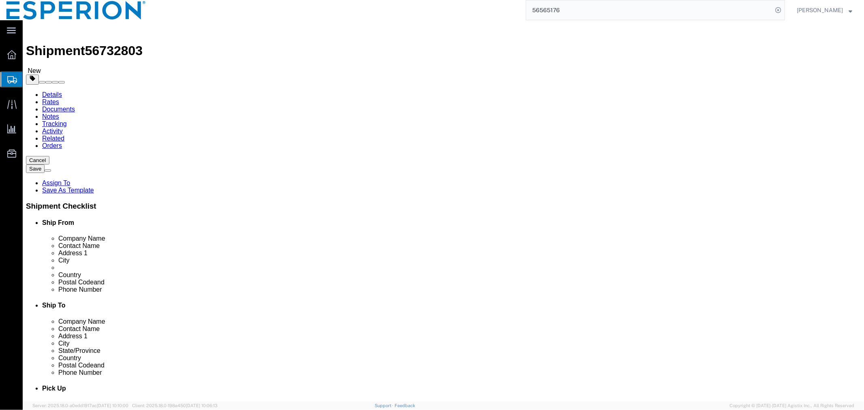
click input "1"
type input "4"
click select "Select Bale(s) Basket(s) Bolt(s) Bottle(s) Buckets Bulk Bundle(s) Can(s) Cardbo…"
select select "DRPL"
click select "Select Bale(s) Basket(s) Bolt(s) Bottle(s) Buckets Bulk Bundle(s) Can(s) Cardbo…"
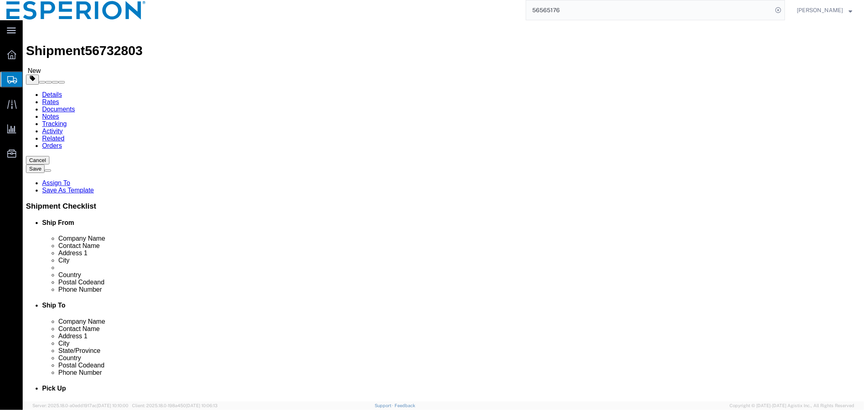
checkbox input "false"
drag, startPoint x: 147, startPoint y: 188, endPoint x: 111, endPoint y: 188, distance: 36.0
click div "Weight 1.09 Select kgs lbs Ship. t°"
type input "4.355"
click input "checkbox"
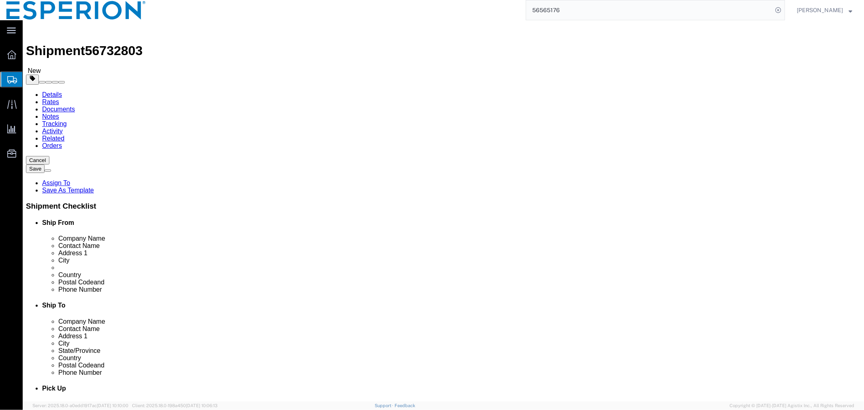
checkbox input "true"
type input "FROM_15_TO_25"
click div "Packaging Material"
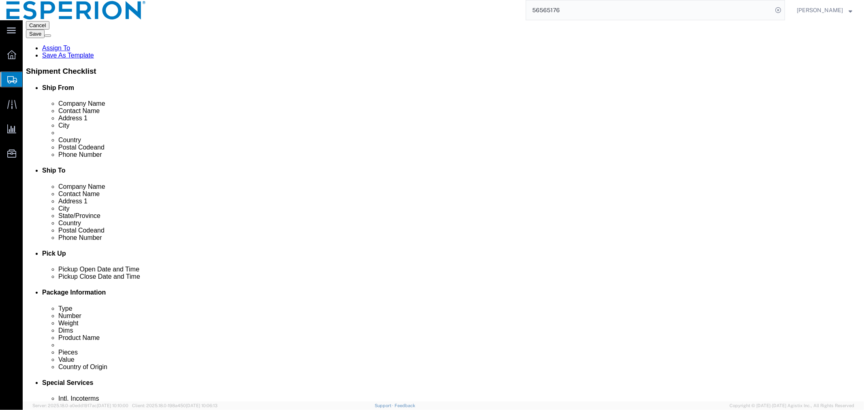
scroll to position [177, 0]
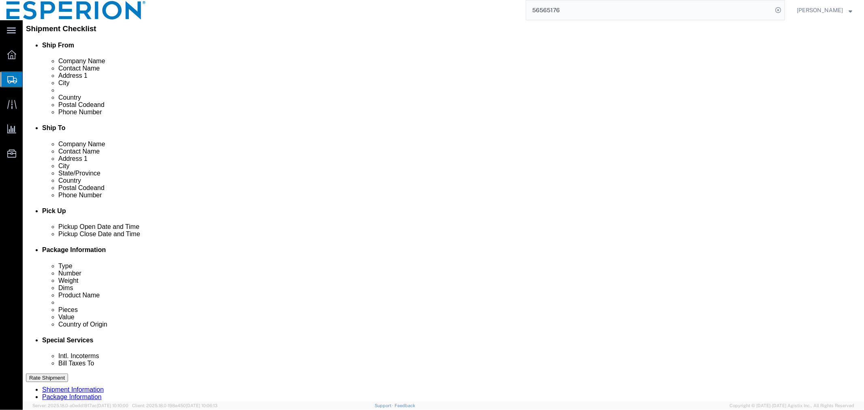
click div "4 x Drum(s) (Plastic) Package Type Select Bale(s) Basket(s) Bolt(s) Bottle(s) B…"
click button "Continue"
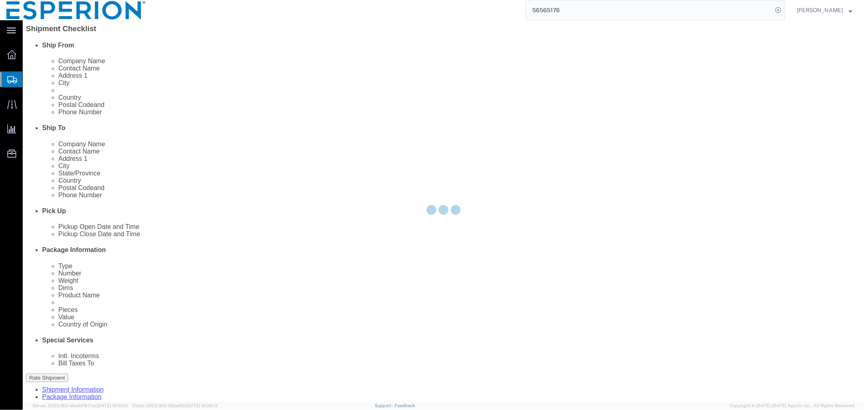
select select
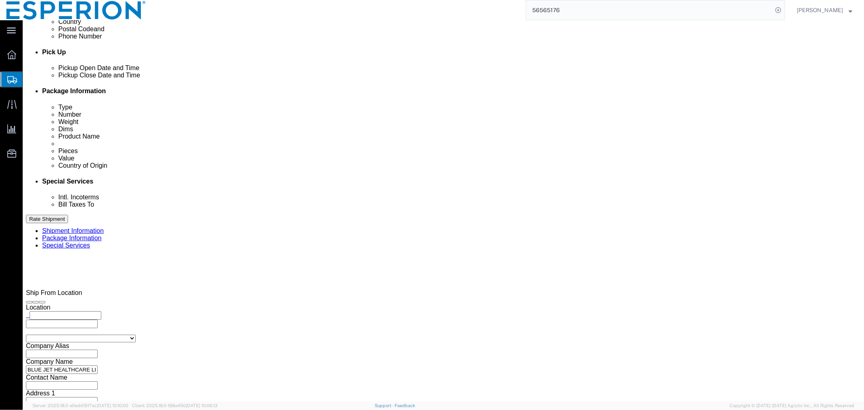
scroll to position [291, 0]
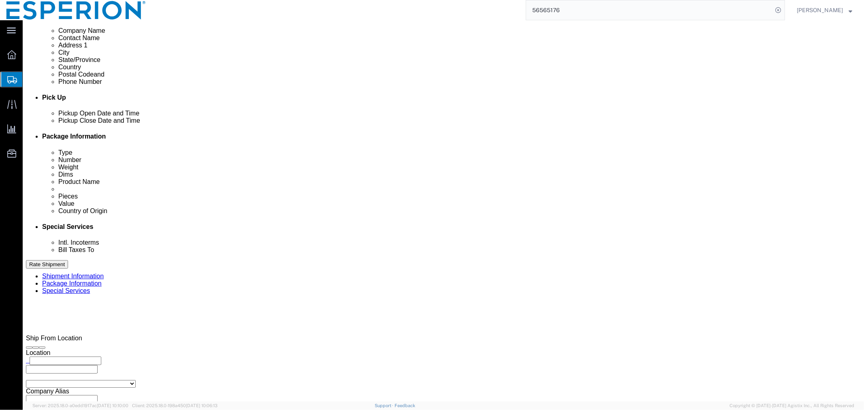
click select "Select Carriage Insurance Paid Carriage Paid To Cost and Freight Cost Insurance…"
select select "EXW"
click select "Select Carriage Insurance Paid Carriage Paid To Cost and Freight Cost Insurance…"
select select "RCPN"
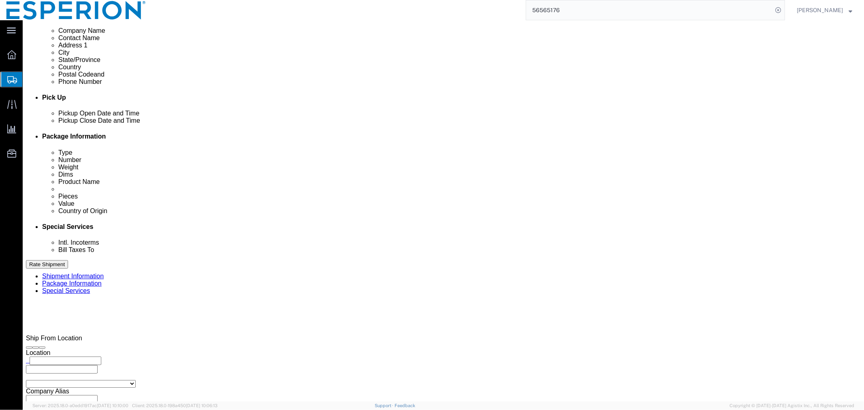
type input "Symmetry Biosciences, Inc."
type input "[STREET_ADDRESS]"
select select "US"
select select "NC"
type input "[PHONE_NUMBER]"
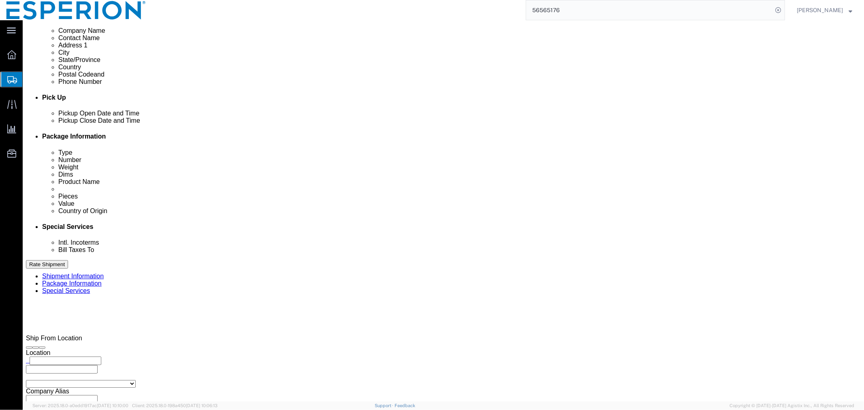
type input "[PERSON_NAME]"
type input "[GEOGRAPHIC_DATA]"
type input "27713"
click input "text"
paste input "BLUE JET HEALTHCARE LIMITED"
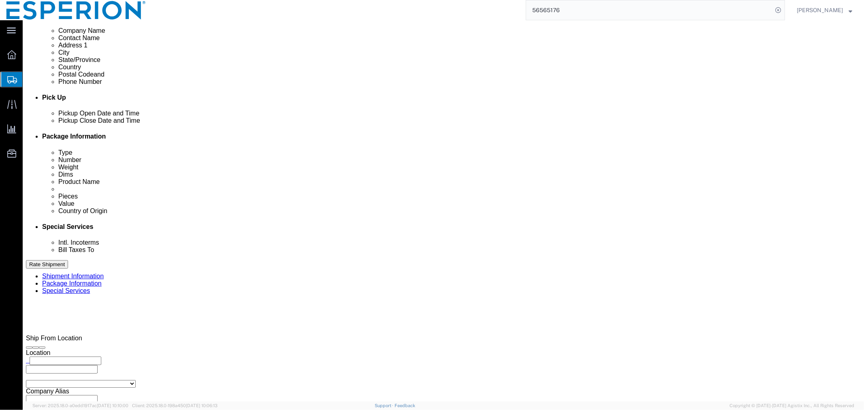
paste input "[GEOGRAPHIC_DATA],"
click input "BLUE JET HEALTHCARE LIMITED,WAREHOUSE,[GEOGRAPHIC_DATA],"
click input "BLUE JET HEALTHCARE LTD,WAREHOUSE,[GEOGRAPHIC_DATA],"
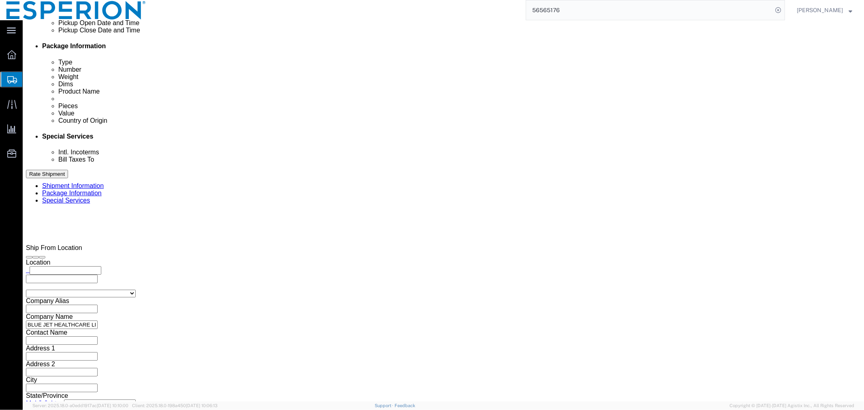
scroll to position [426, 0]
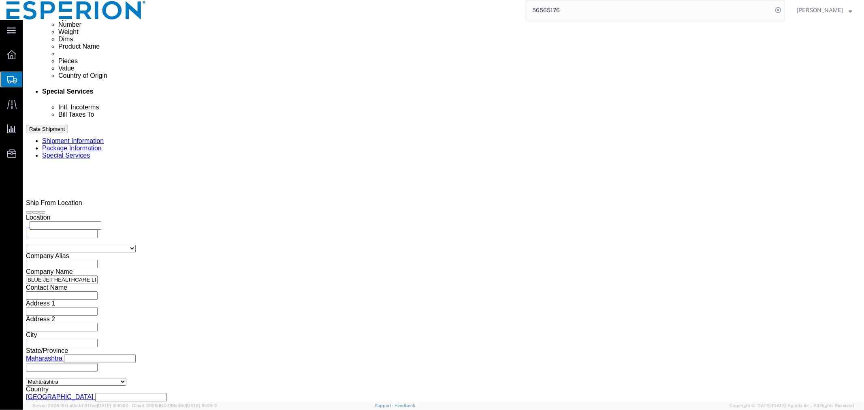
type input "BLUE JET HEALTHCARE LTD,WAREHOUSE,[GEOGRAPHIC_DATA],IN"
click select "Select Recipient Account Sender/Shipper Third Party Account"
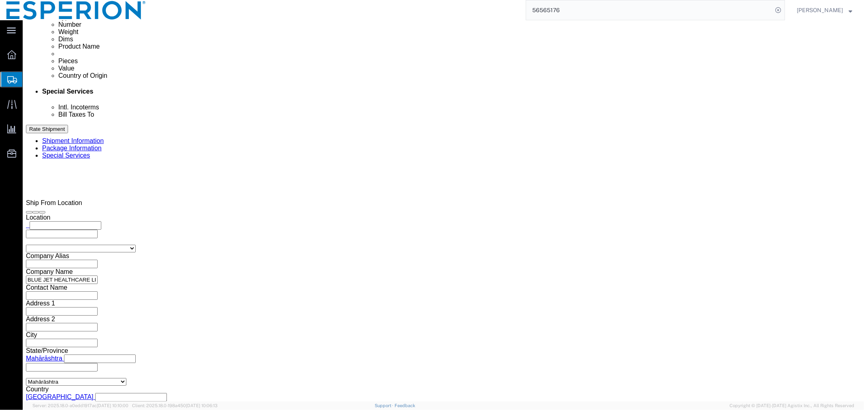
click select "Select Recipient Account Sender/Shipper Third Party Account"
select select "RCPN"
click select "Select Recipient Account Sender/Shipper Third Party Account"
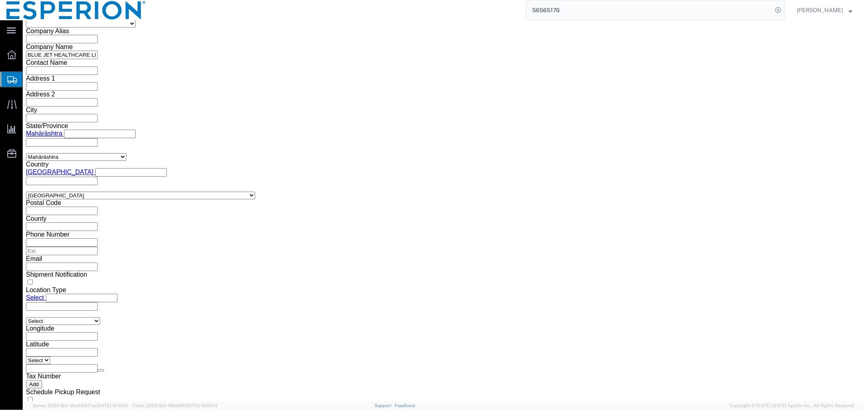
scroll to position [696, 0]
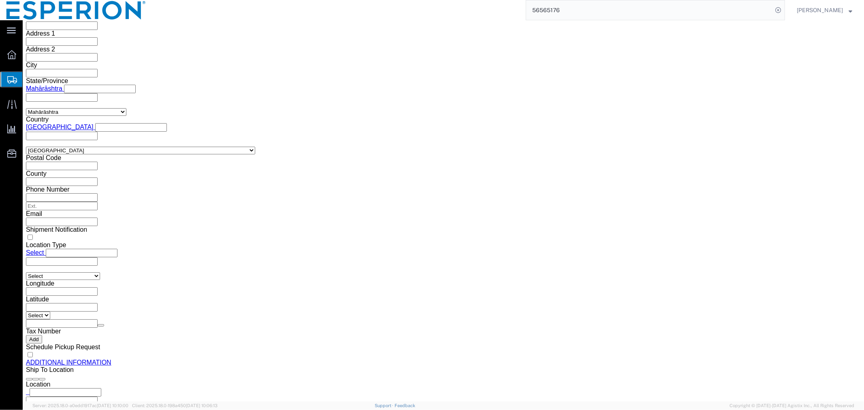
click select "Select Use Carrier or Agent Broker Use My Nominated Broker Use Recipient's Brok…"
select select "NOMN"
click select "Select Use Carrier or Agent Broker Use My Nominated Broker Use Recipient's Brok…"
click input "text"
paste input "[PERSON_NAME]"
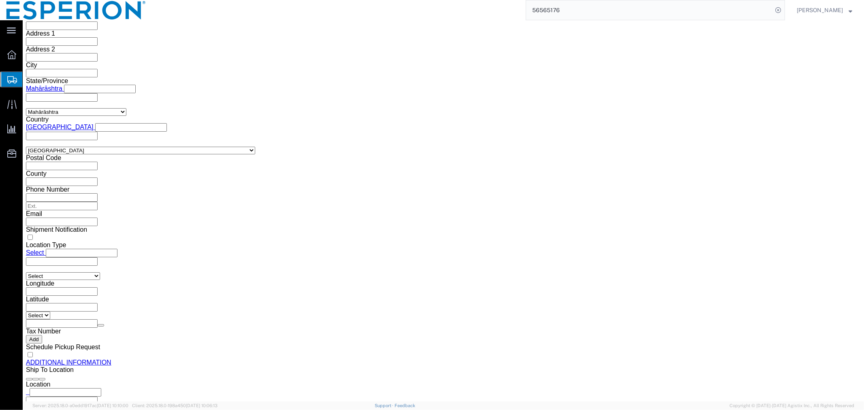
type input "[PERSON_NAME]"
click input "text"
paste input "Bluefin Brokerage, Inc."
type input "Bluefin Brokerage, Inc."
click input "text"
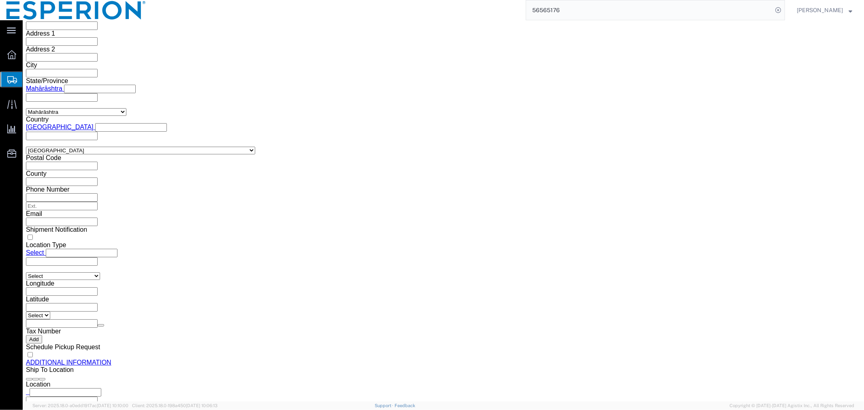
paste input "[PHONE_NUMBER]"
type input "[PHONE_NUMBER]"
click input "text"
paste input "[GEOGRAPHIC_DATA]"
type input "[GEOGRAPHIC_DATA]"
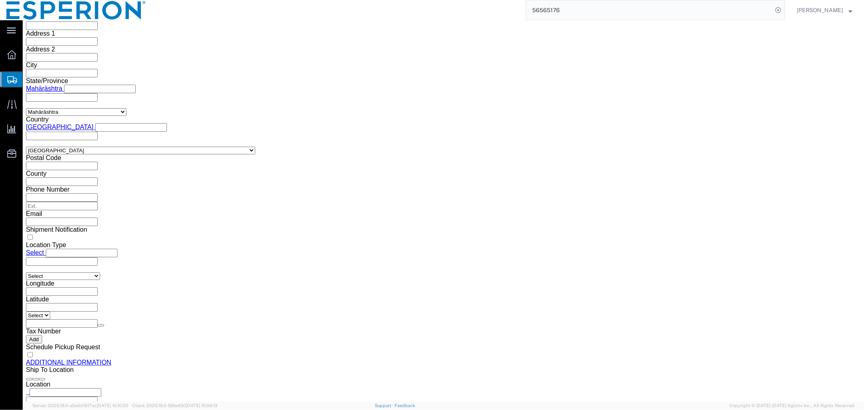
click div "Country Select [GEOGRAPHIC_DATA] [GEOGRAPHIC_DATA] [GEOGRAPHIC_DATA] [GEOGRAPHI…"
click select "Select [US_STATE] [US_STATE] [US_STATE] [US_STATE] Armed Forces Americas Armed …"
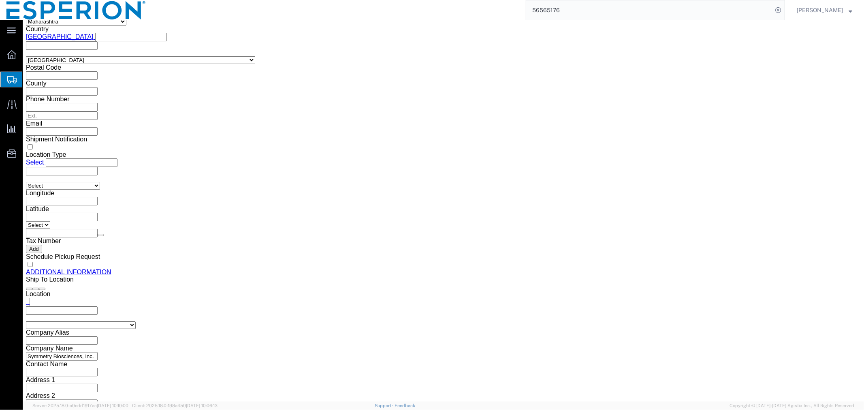
click select "Select [US_STATE] [US_STATE] [US_STATE] [US_STATE] Armed Forces Americas Armed …"
select select "NY"
click select "Select [US_STATE] [US_STATE] [US_STATE] [US_STATE] Armed Forces Americas Armed …"
click input "text"
paste input "[EMAIL_ADDRESS][DOMAIN_NAME]"
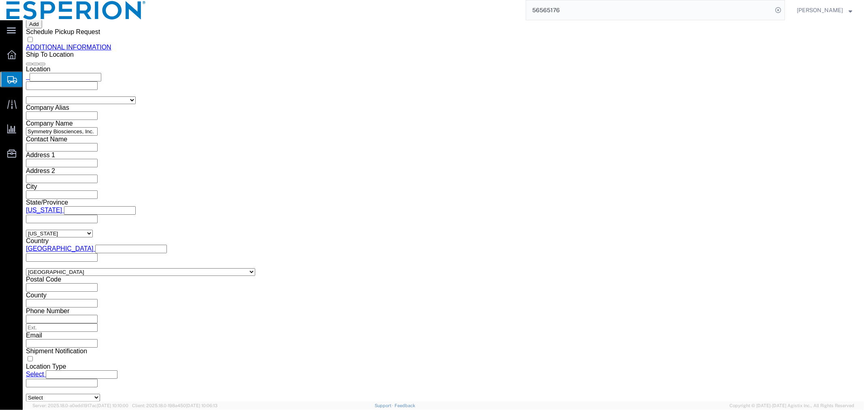
scroll to position [1034, 0]
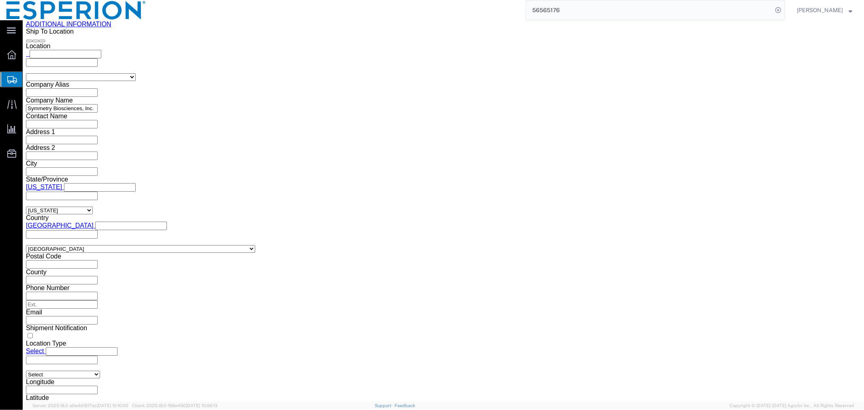
type input "[EMAIL_ADDRESS][DOMAIN_NAME]"
click button "Save"
click button "Rate Shipment"
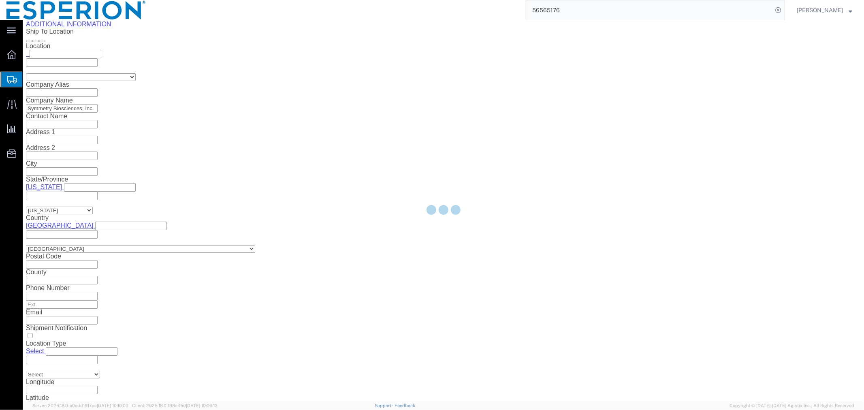
select select
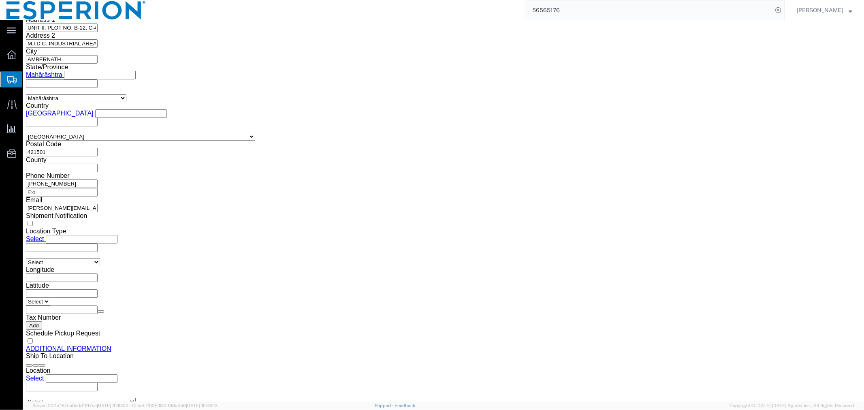
scroll to position [710, 0]
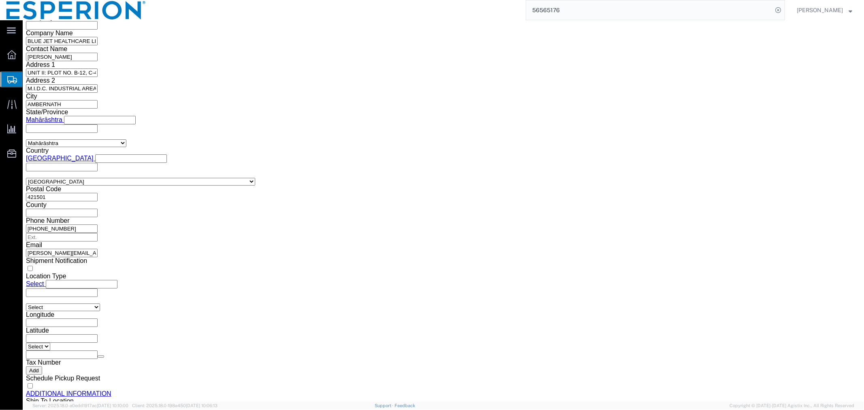
click input "text"
type input "XYZ"
click button "Rate Shipment"
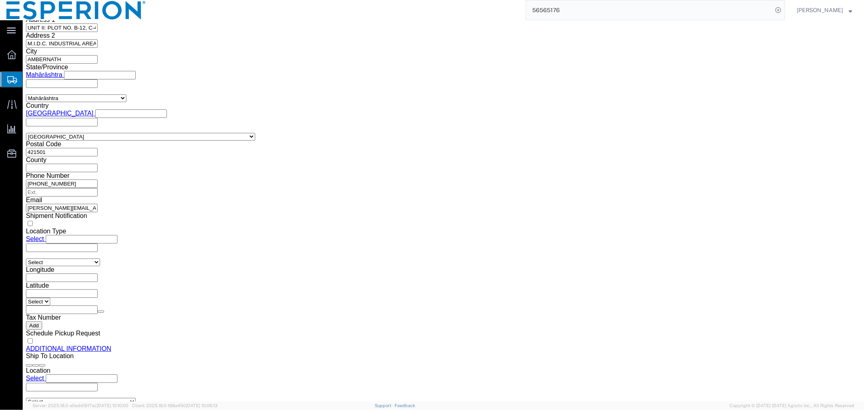
scroll to position [669, 0]
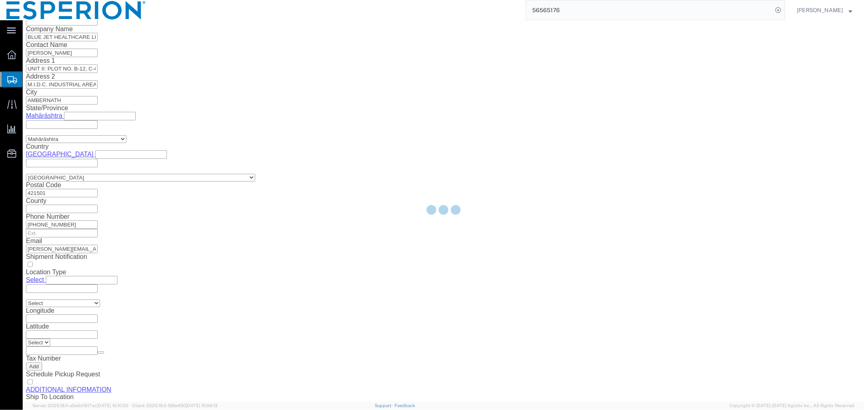
select select
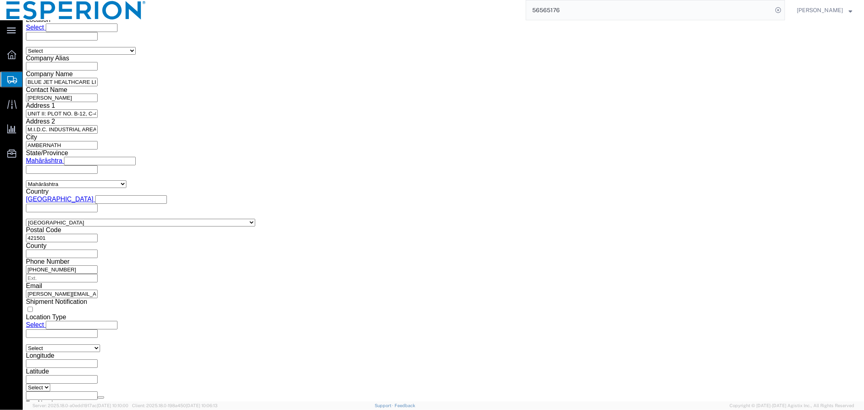
click link "Special Services"
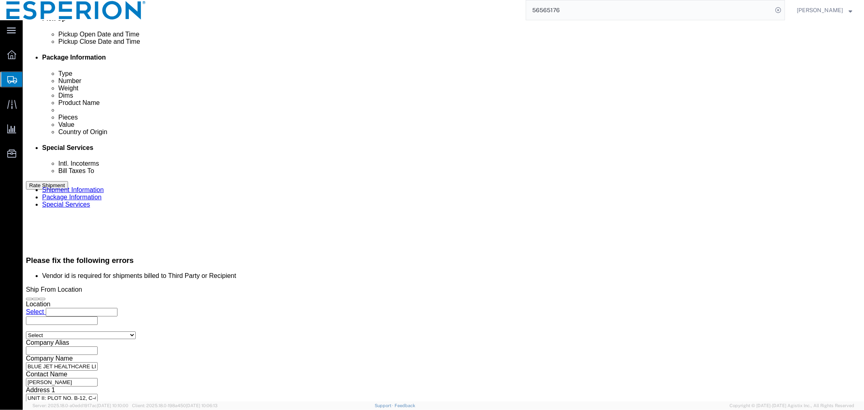
scroll to position [332, 0]
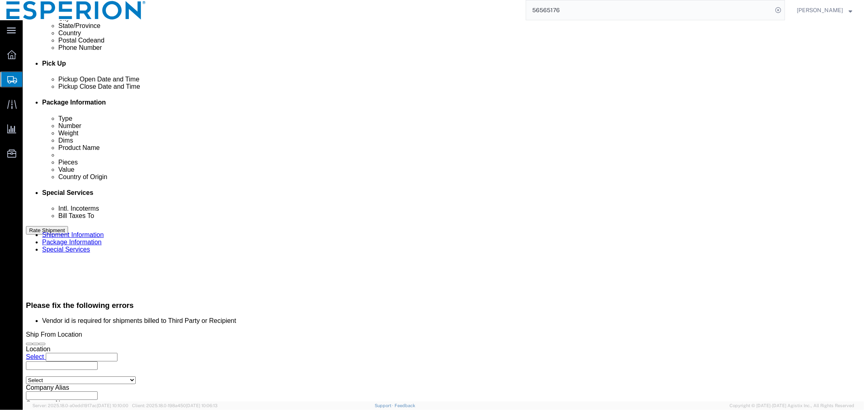
click select "Select DHL FedEx Express UPS"
click select "Select Recipient Account Sender/Shipper Third Party Account"
select select "SHIP"
click select "Select Recipient Account Sender/Shipper Third Party Account"
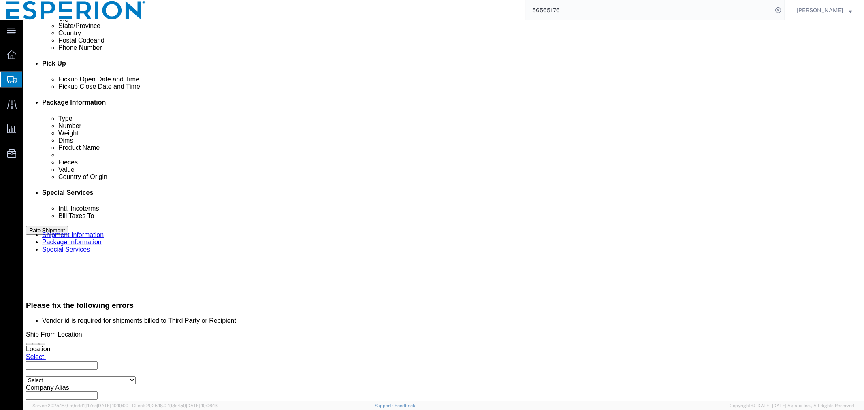
click select "Select Recipient Account Sender/Shipper Third Party Account"
click select "Select Free of Charge Free of Cost NET 30 NET 45 NET 60 See Comment"
select select "FREE_OF_CHARGE"
click select "Select Free of Charge Free of Cost NET 30 NET 45 NET 60 See Comment"
click select "Select Recipient Account Sender/Shipper Third Party Account"
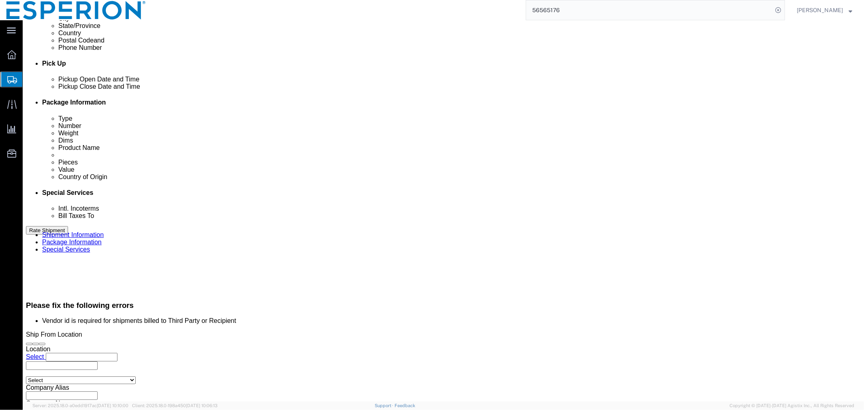
select select "SHIP"
click select "Select Recipient Account Sender/Shipper Third Party Account"
click div "Cost Center Select Buyer Cost Center Department Operations Number Order Number …"
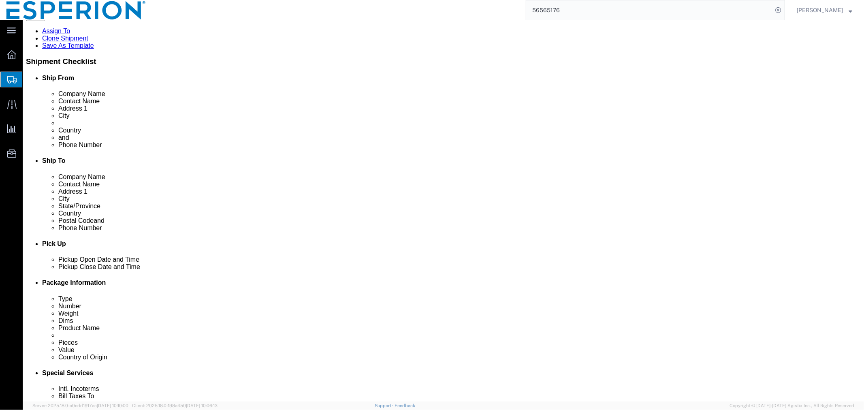
scroll to position [0, 0]
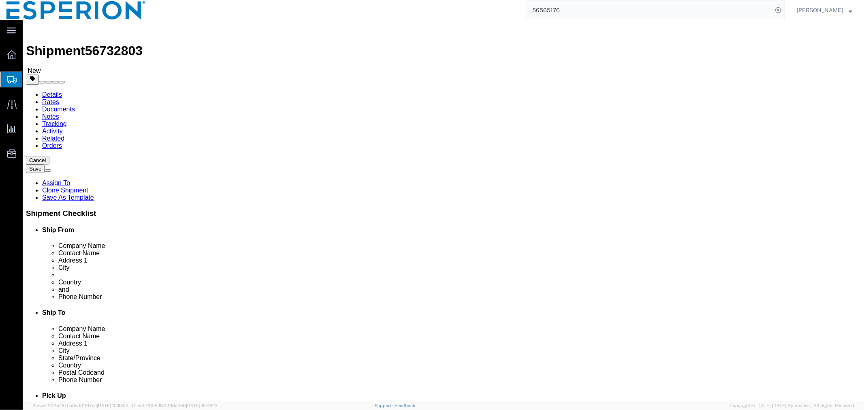
click button "Rate Shipment"
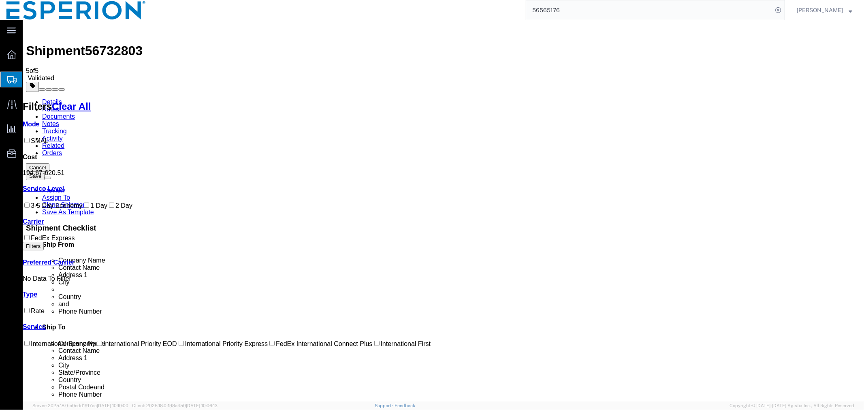
click at [75, 113] on link "Documents" at bounding box center [58, 116] width 33 height 7
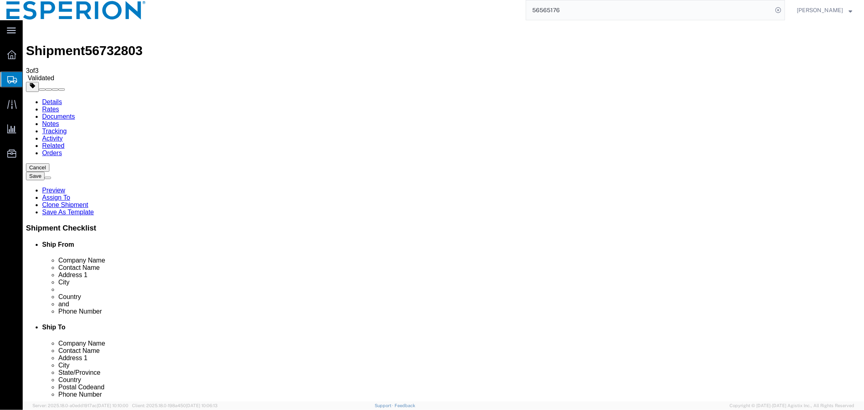
checkbox input "true"
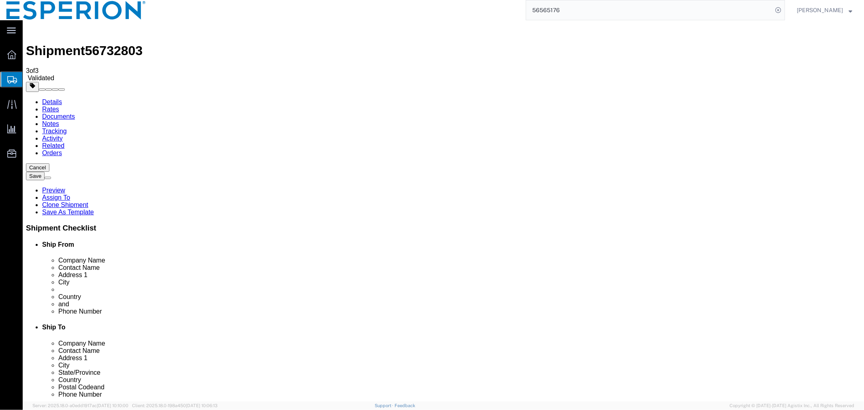
checkbox input "false"
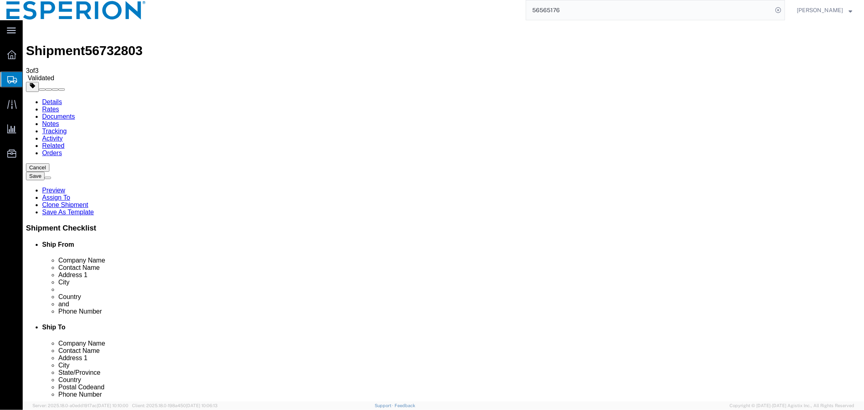
click at [112, 43] on span "56732803" at bounding box center [114, 50] width 58 height 15
copy span "56732803"
click at [50, 98] on link "Details" at bounding box center [52, 101] width 20 height 7
click link "ADDITIONAL INFORMATION"
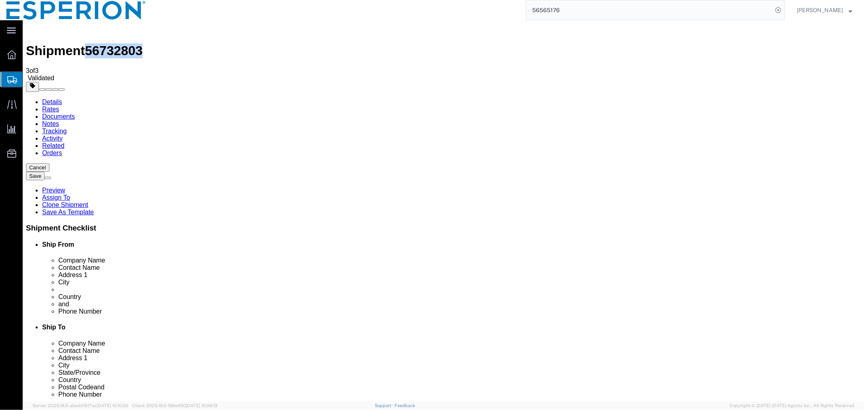
scroll to position [90, 0]
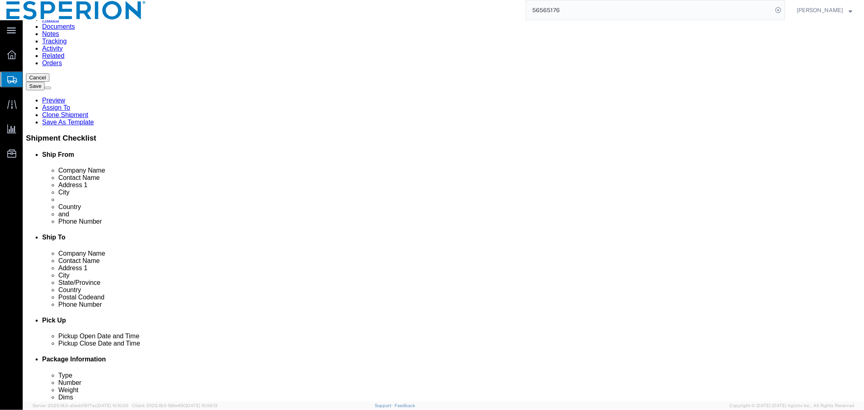
click button "Save"
click at [14, 55] on icon at bounding box center [11, 54] width 9 height 9
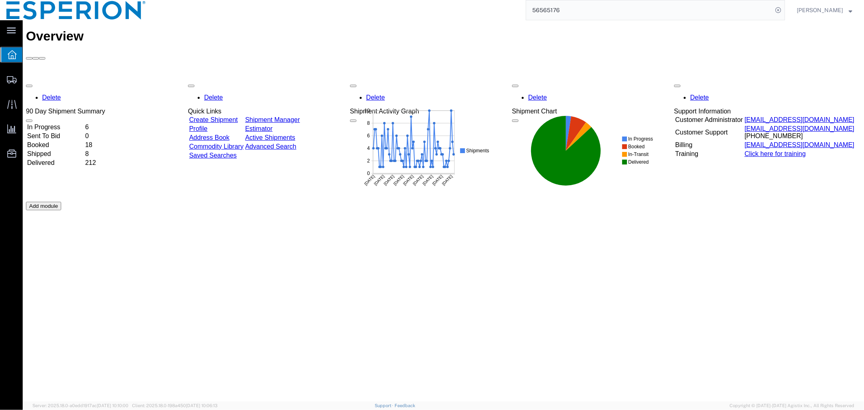
click at [221, 133] on td "Address Book" at bounding box center [215, 137] width 55 height 8
click at [224, 134] on link "Address Book" at bounding box center [209, 137] width 41 height 7
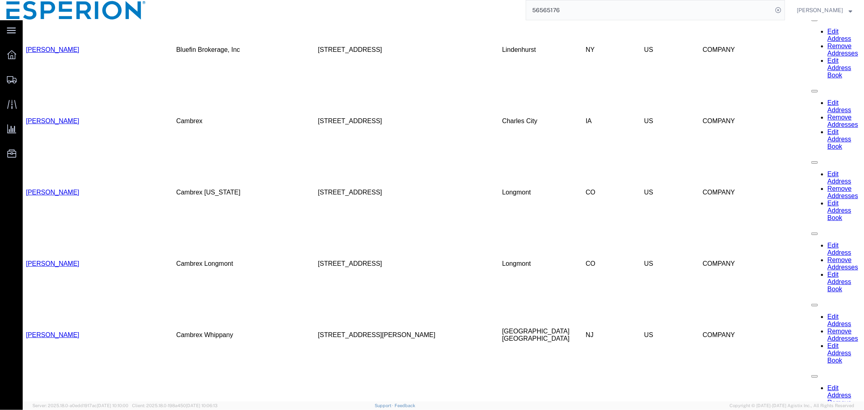
scroll to position [927, 0]
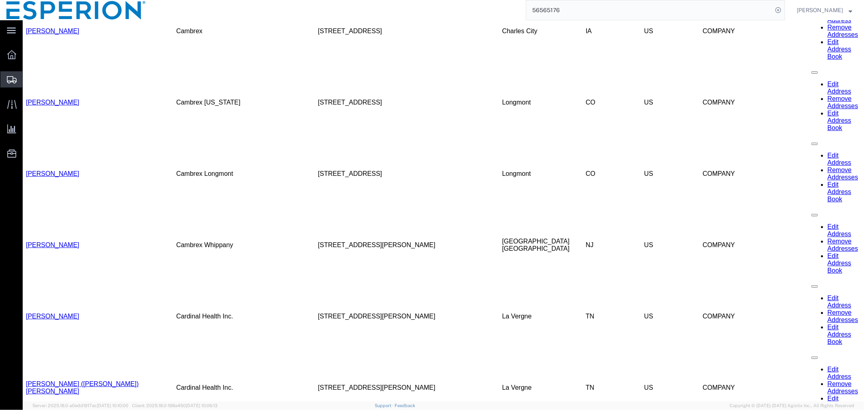
click at [0, 0] on span "Create Shipment" at bounding box center [0, 0] width 0 height 0
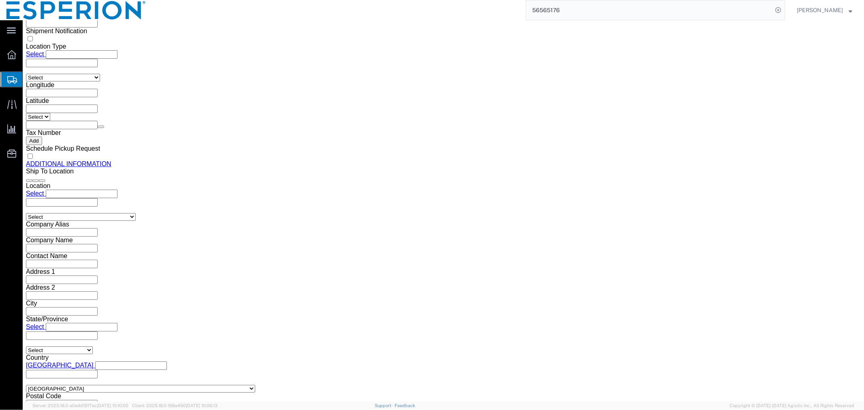
scroll to position [318, 0]
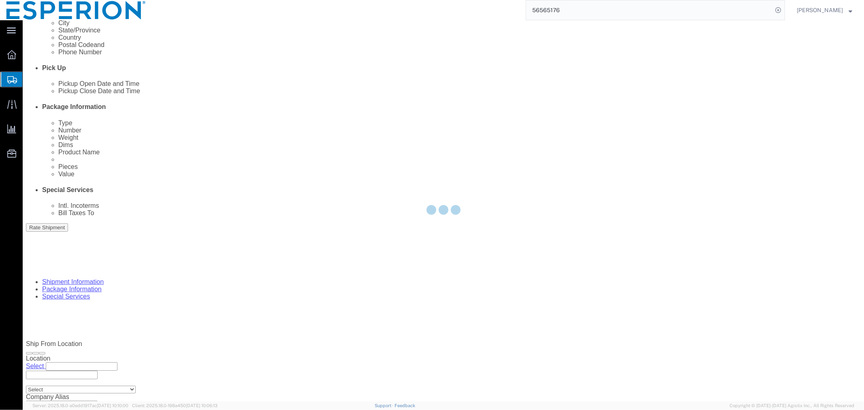
select select
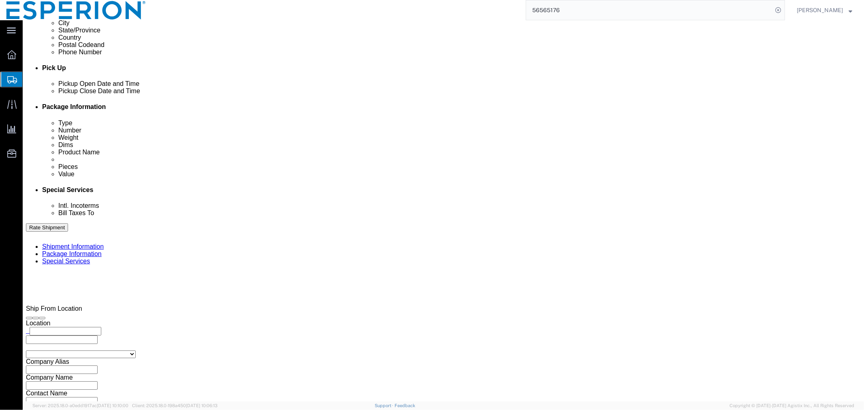
click button "Cancel"
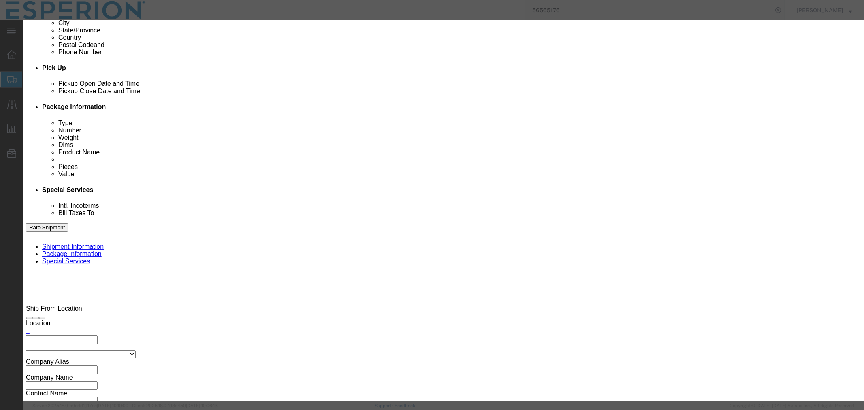
click button "Yes"
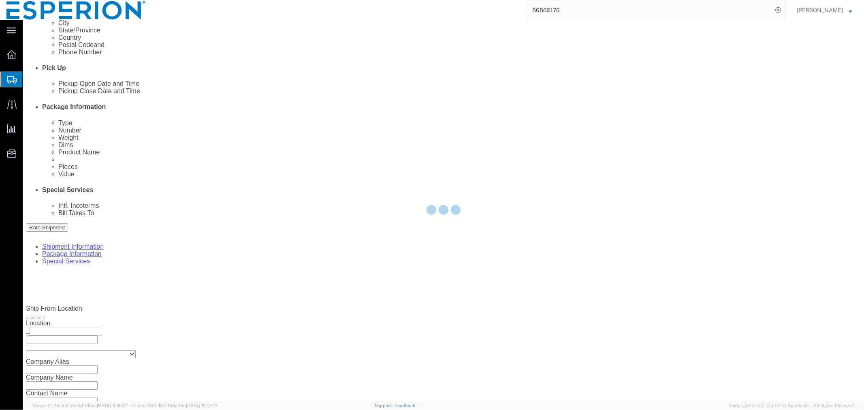
click at [11, 82] on icon at bounding box center [12, 79] width 10 height 7
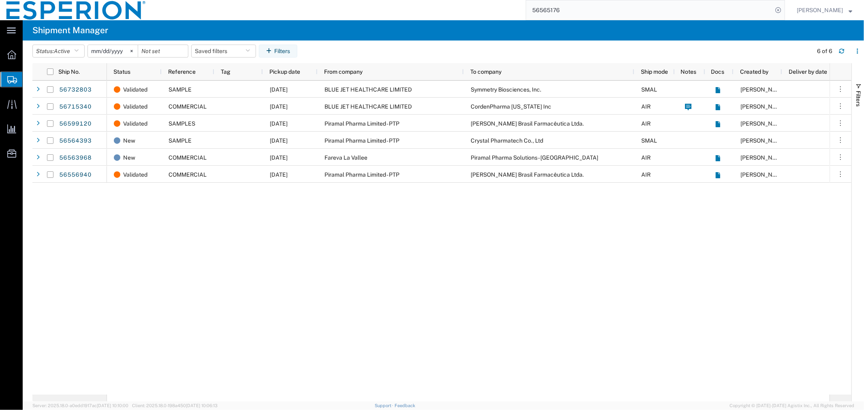
click at [0, 0] on span "Shipment Manager" at bounding box center [0, 0] width 0 height 0
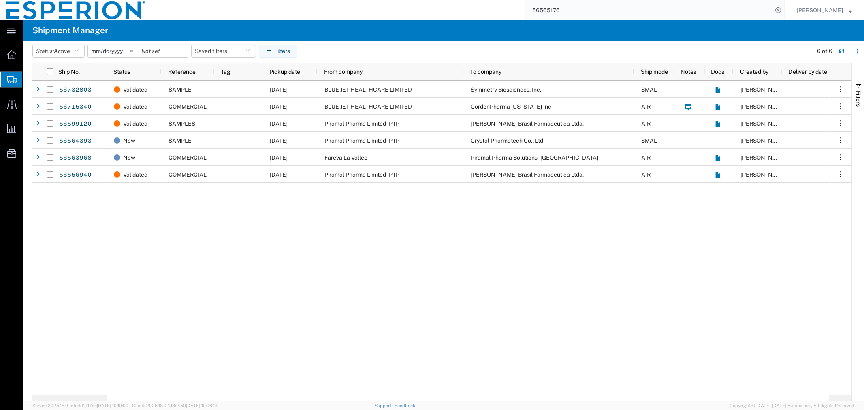
click at [0, 0] on span "Shipment Manager" at bounding box center [0, 0] width 0 height 0
click at [160, 246] on div "Validated SAMPLE [DATE] BLUE JET HEALTHCARE LIMITED Symmetry Biosciences, Inc. …" at bounding box center [468, 238] width 723 height 314
click at [67, 49] on span "Active" at bounding box center [62, 51] width 16 height 6
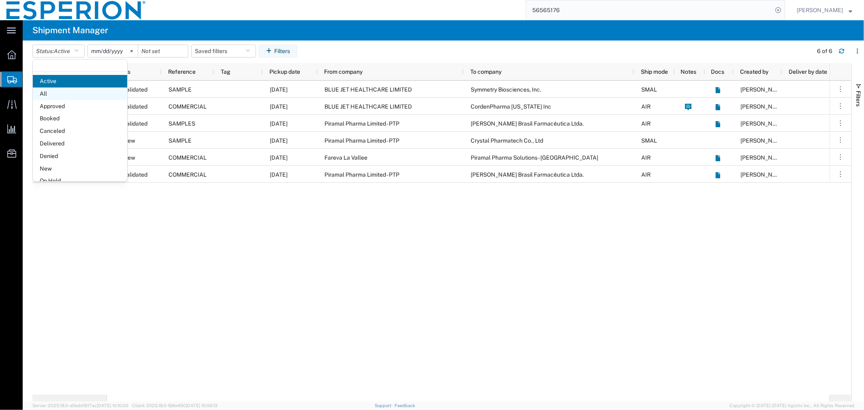
click at [54, 95] on span "All" at bounding box center [80, 93] width 94 height 13
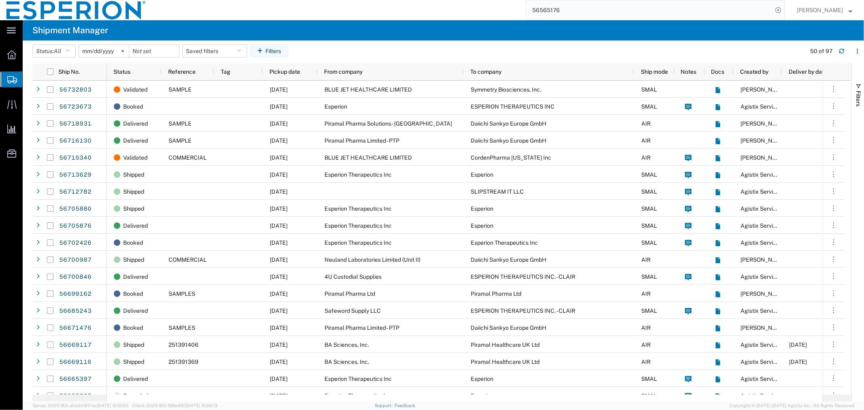
click at [113, 53] on input "[DATE]" at bounding box center [104, 51] width 50 height 12
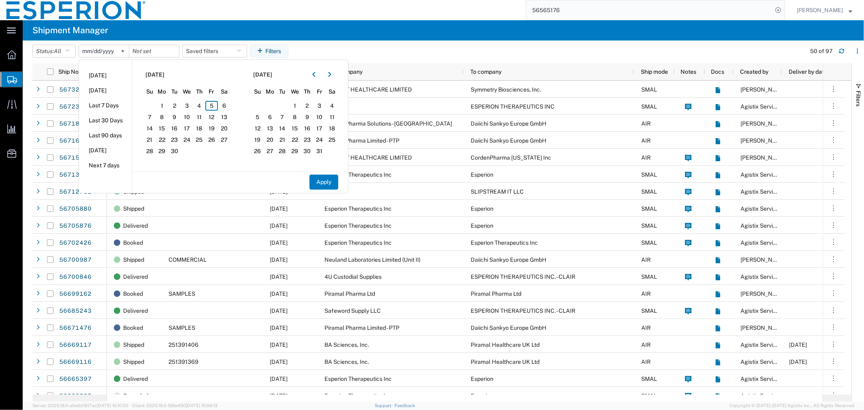
click at [164, 76] on span "[DATE]" at bounding box center [154, 74] width 19 height 9
click at [318, 75] on button "button" at bounding box center [313, 74] width 13 height 13
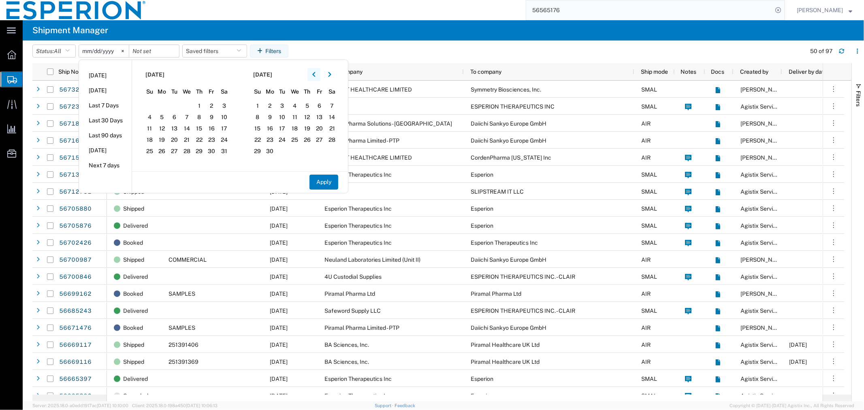
click at [318, 75] on button "button" at bounding box center [313, 74] width 13 height 13
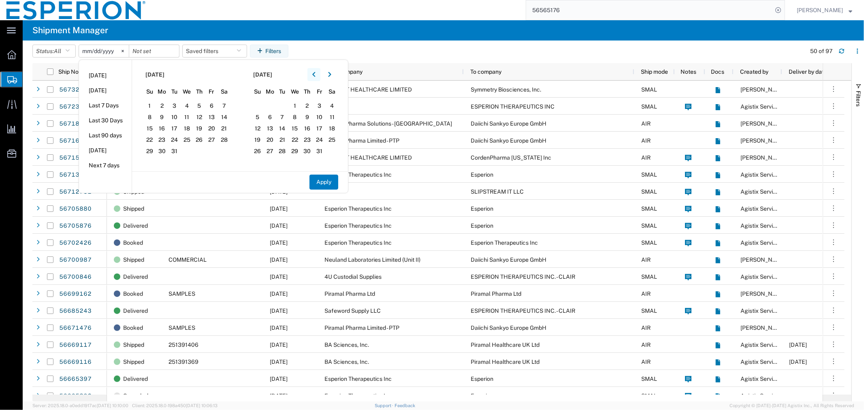
click at [318, 75] on button "button" at bounding box center [313, 74] width 13 height 13
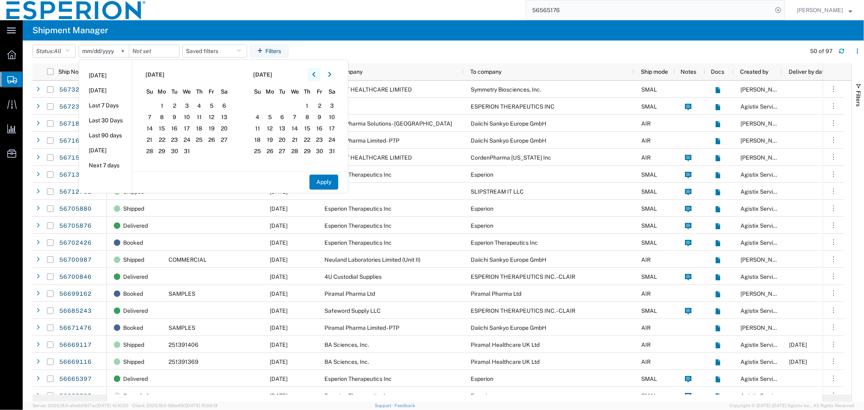
click at [318, 75] on button "button" at bounding box center [313, 74] width 13 height 13
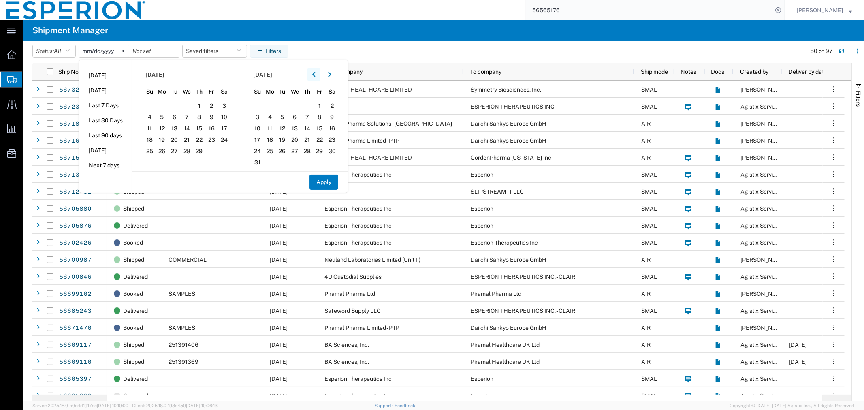
click at [318, 75] on button "button" at bounding box center [313, 74] width 13 height 13
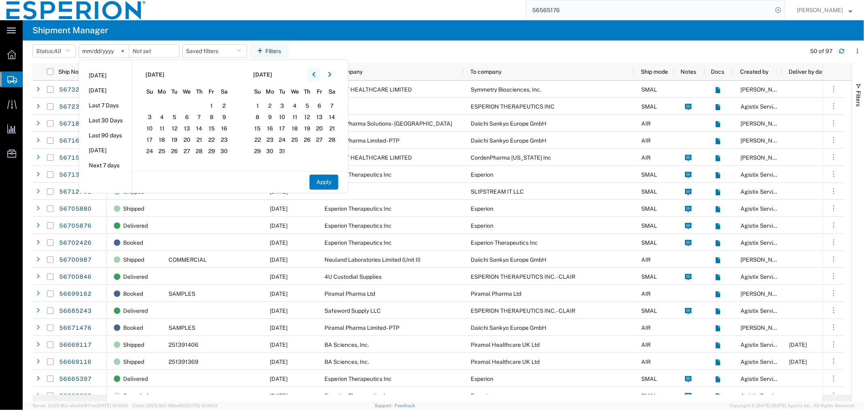
click at [318, 75] on button "button" at bounding box center [313, 74] width 13 height 13
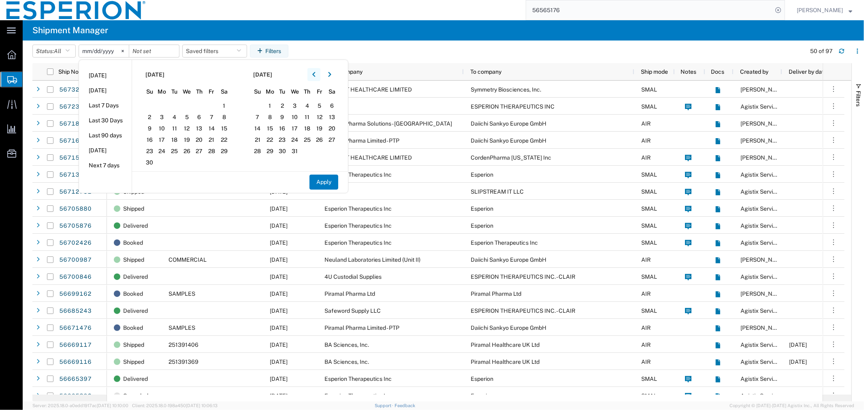
click at [318, 75] on button "button" at bounding box center [313, 74] width 13 height 13
click at [151, 102] on span "1" at bounding box center [149, 106] width 13 height 10
click at [333, 183] on button "Apply" at bounding box center [323, 182] width 29 height 15
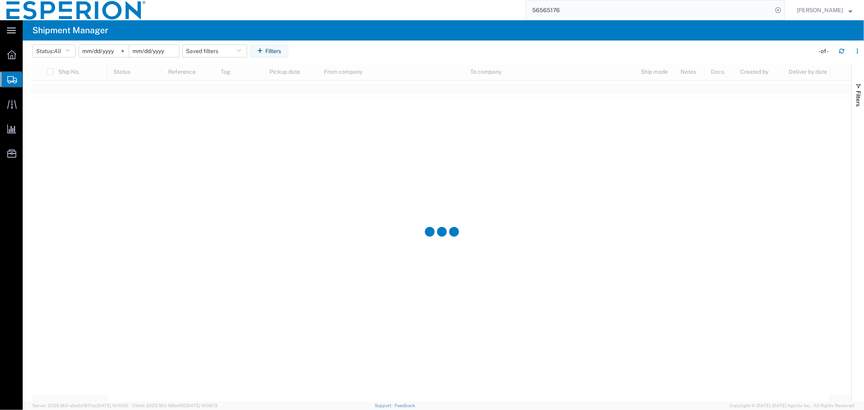
click at [153, 51] on input "date" at bounding box center [154, 51] width 50 height 12
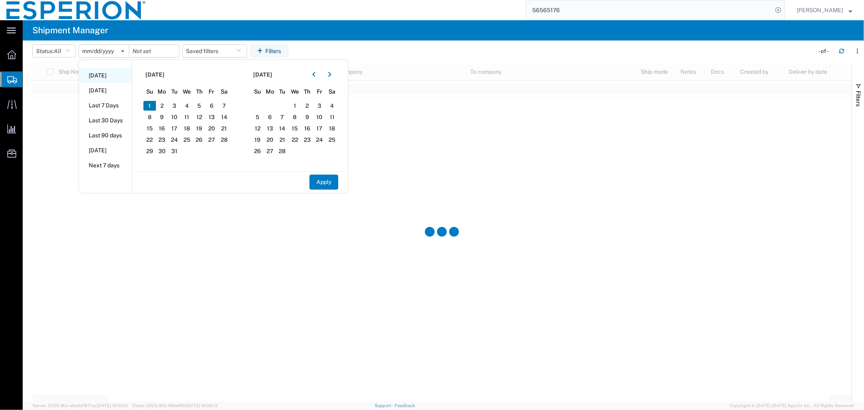
click at [100, 78] on li "[DATE]" at bounding box center [105, 75] width 53 height 15
type input "[DATE]"
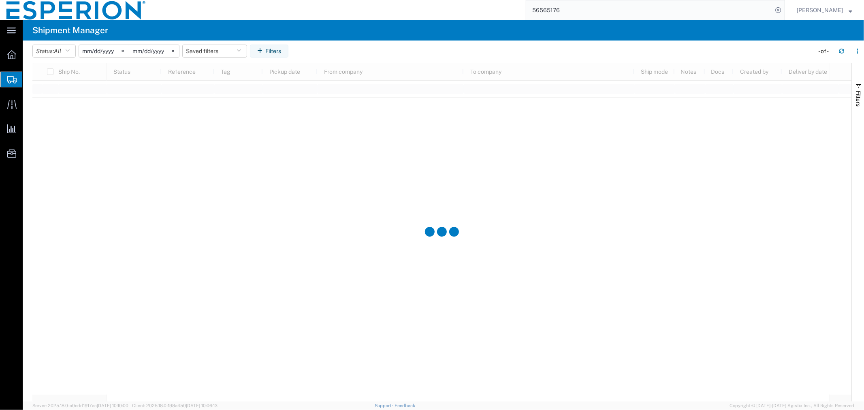
click at [100, 51] on input "[DATE]" at bounding box center [104, 51] width 50 height 12
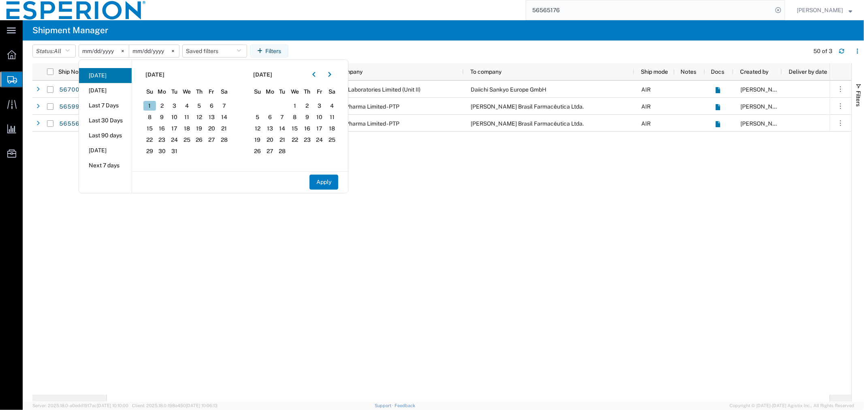
click at [155, 107] on span "1" at bounding box center [149, 106] width 13 height 10
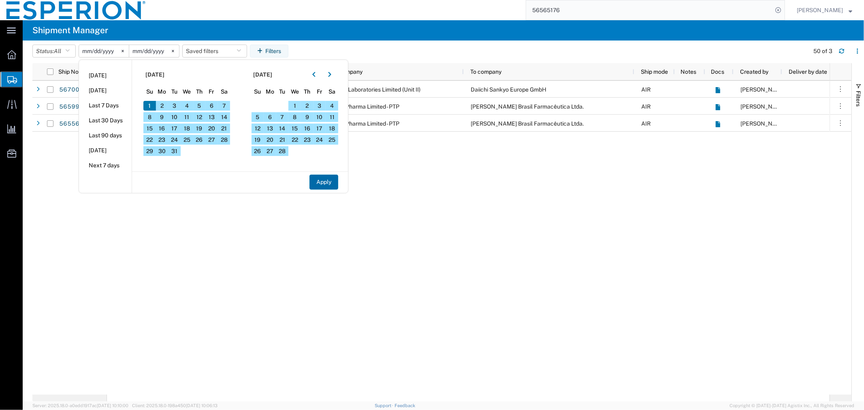
click at [335, 181] on button "Apply" at bounding box center [323, 182] width 29 height 15
type input "[DATE]"
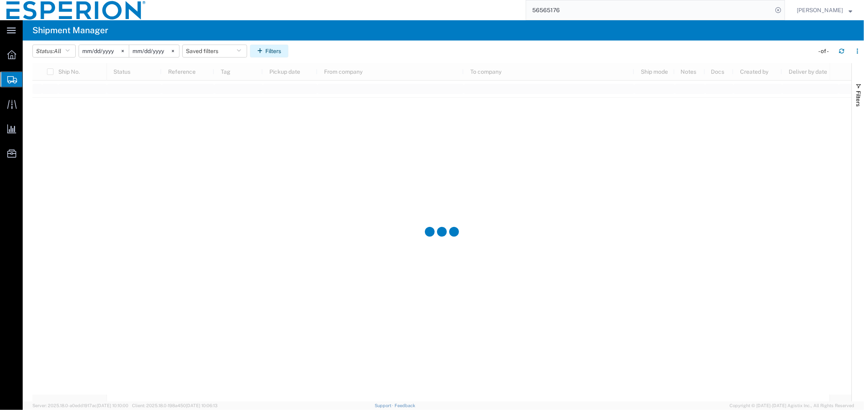
click at [281, 55] on button "Filters" at bounding box center [269, 51] width 38 height 13
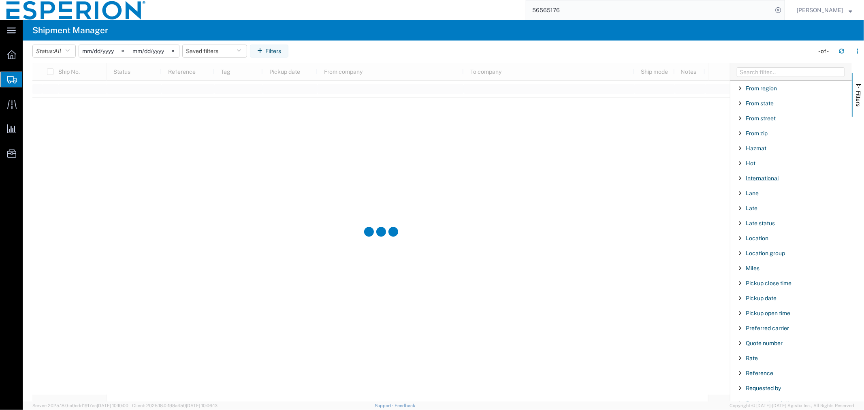
scroll to position [225, 0]
click at [742, 133] on span "Filter List 66 Filters" at bounding box center [740, 133] width 6 height 6
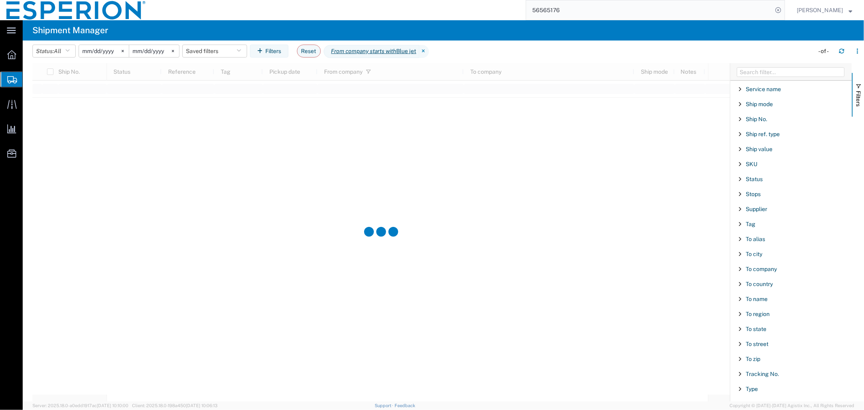
type input "Blue jet"
click at [740, 286] on span "Filter List 66 Filters" at bounding box center [740, 284] width 6 height 6
click at [741, 270] on span "Filter List 66 Filters" at bounding box center [740, 269] width 6 height 6
click at [759, 305] on input "Filter Value" at bounding box center [794, 303] width 106 height 10
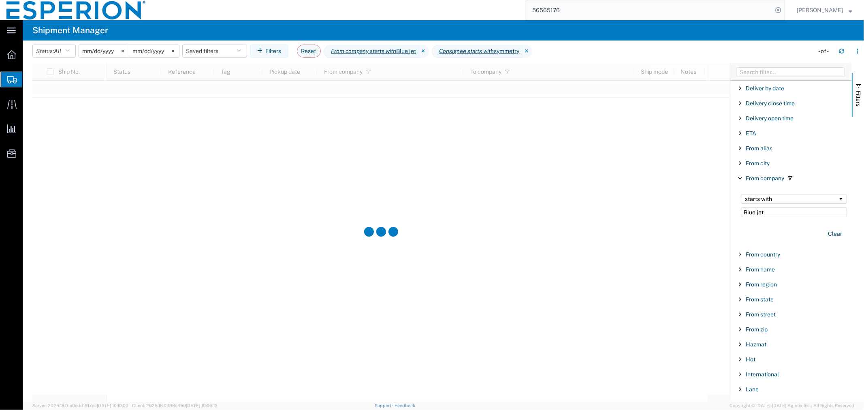
type input "symmetry"
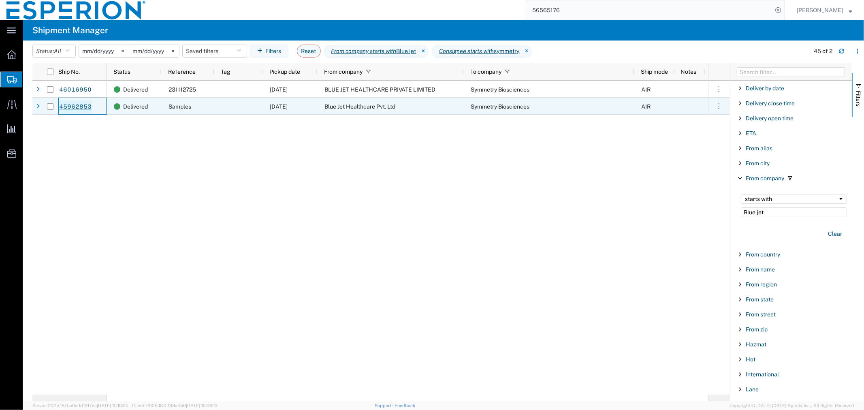
click at [72, 103] on link "45962853" at bounding box center [75, 106] width 33 height 13
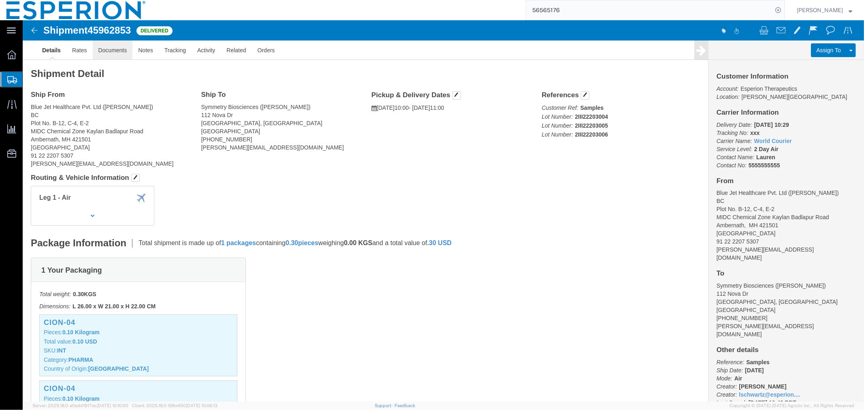
click link "Documents"
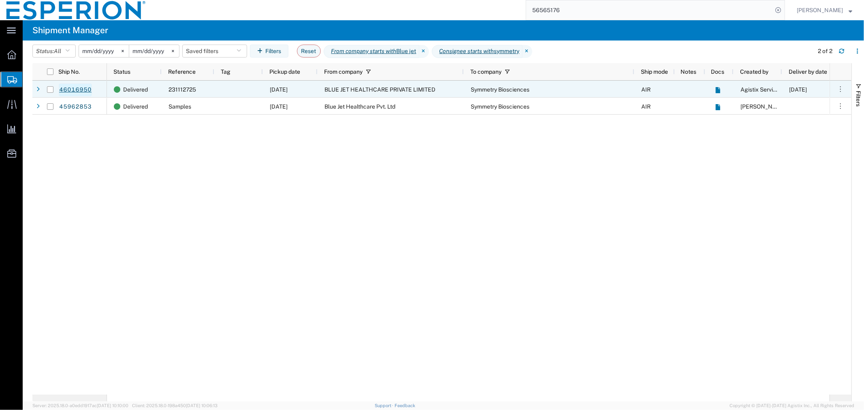
click at [84, 88] on link "46016950" at bounding box center [75, 89] width 33 height 13
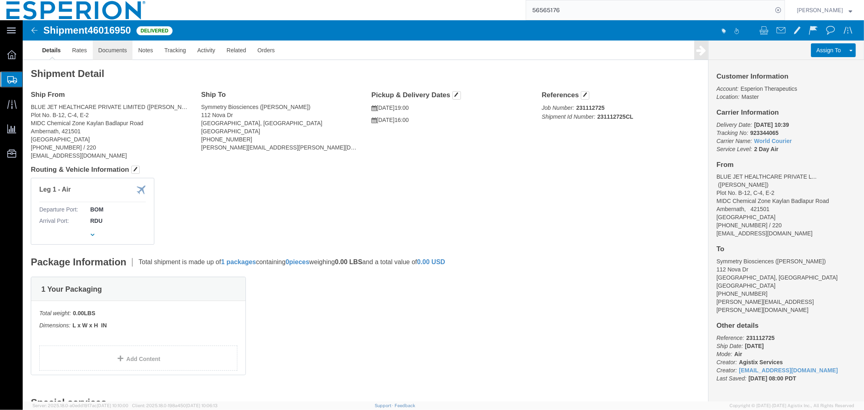
click link "Documents"
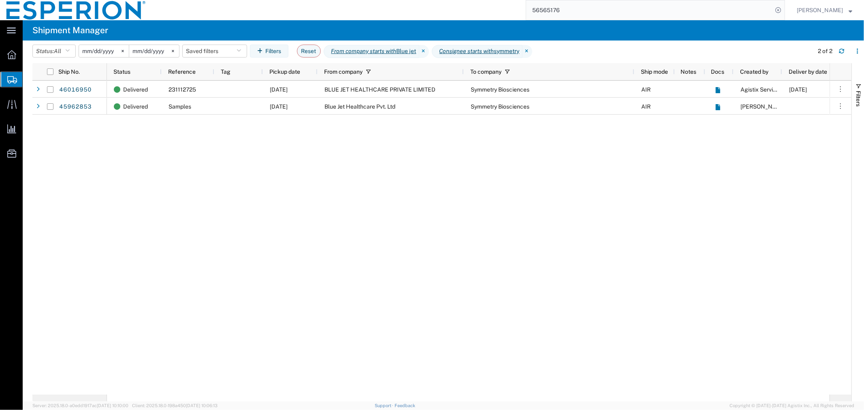
click at [248, 233] on div "Delivered 231112725 [DATE] BLUE JET HEALTHCARE PRIVATE LIMITED Symmetry Bioscie…" at bounding box center [468, 238] width 723 height 314
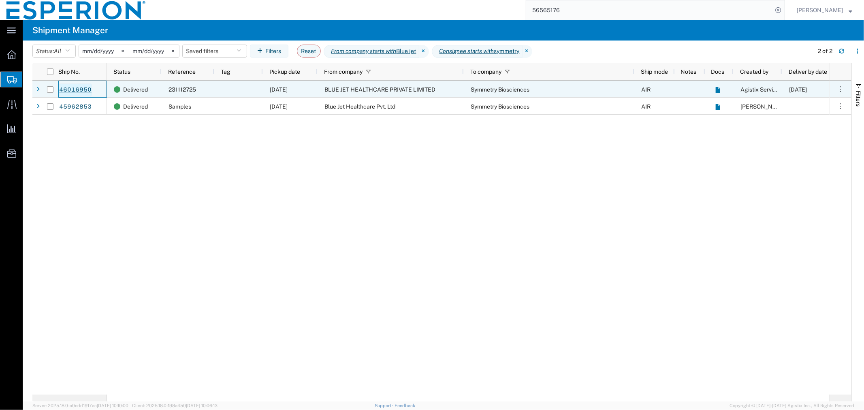
click at [66, 88] on link "46016950" at bounding box center [75, 89] width 33 height 13
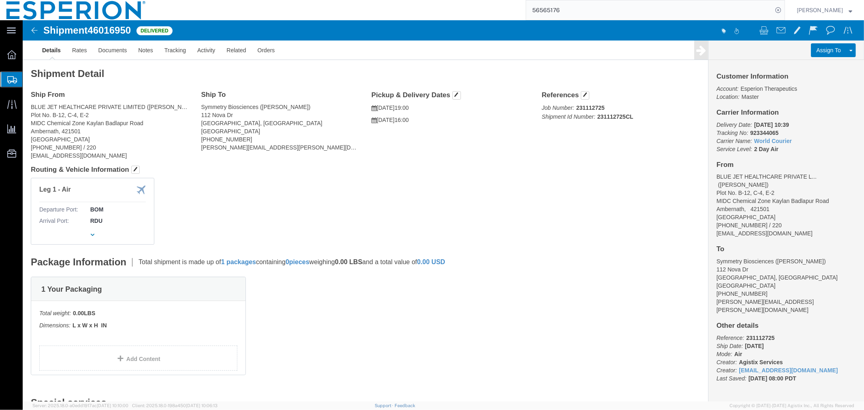
click address "Symmetry Biosciences ([PERSON_NAME]) [STREET_ADDRESS] [PHONE_NUMBER] [PERSON_NA…"
drag, startPoint x: 233, startPoint y: 102, endPoint x: 178, endPoint y: 94, distance: 55.6
click address "Symmetry Biosciences ([PERSON_NAME]) [STREET_ADDRESS] [PHONE_NUMBER] [PERSON_NA…"
copy address "[STREET_ADDRESS]"
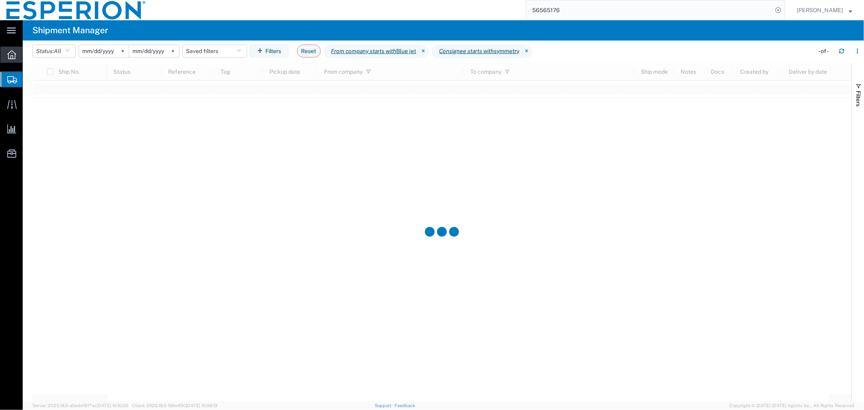
click at [17, 55] on div at bounding box center [11, 55] width 23 height 16
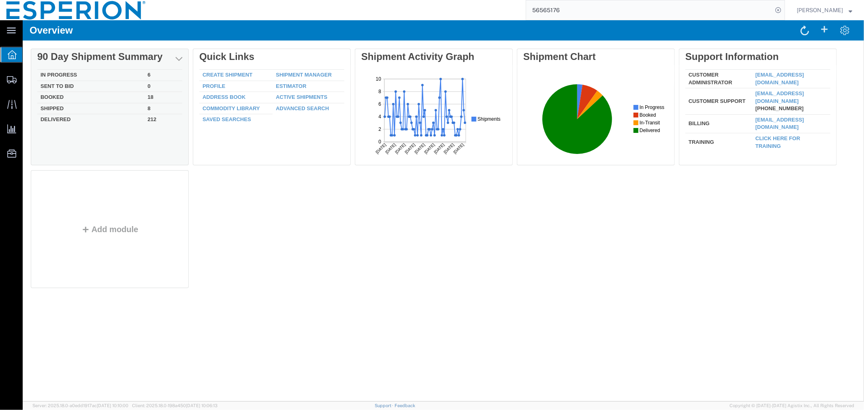
click at [59, 71] on td "In Progress" at bounding box center [90, 74] width 107 height 11
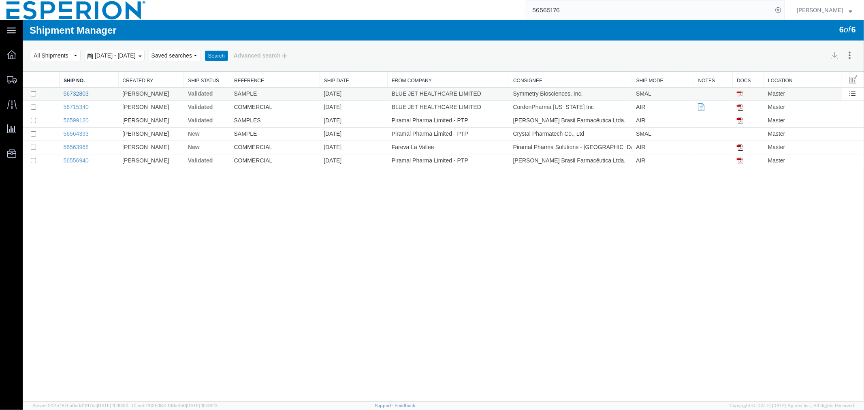
click at [73, 90] on link "56732803" at bounding box center [75, 93] width 25 height 6
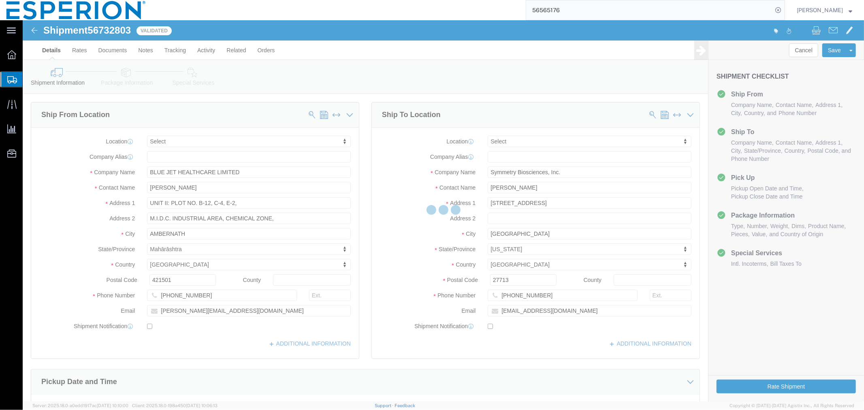
select select
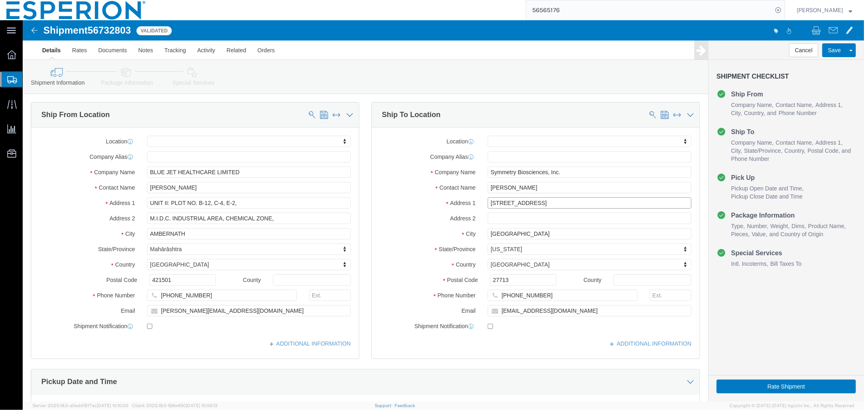
drag, startPoint x: 541, startPoint y: 184, endPoint x: 455, endPoint y: 183, distance: 85.9
click div "Address [STREET_ADDRESS]"
click input "[GEOGRAPHIC_DATA]"
drag, startPoint x: 507, startPoint y: 217, endPoint x: 448, endPoint y: 207, distance: 59.9
click div "Location My Profile Location [PERSON_NAME][GEOGRAPHIC_DATA] Master Company Alia…"
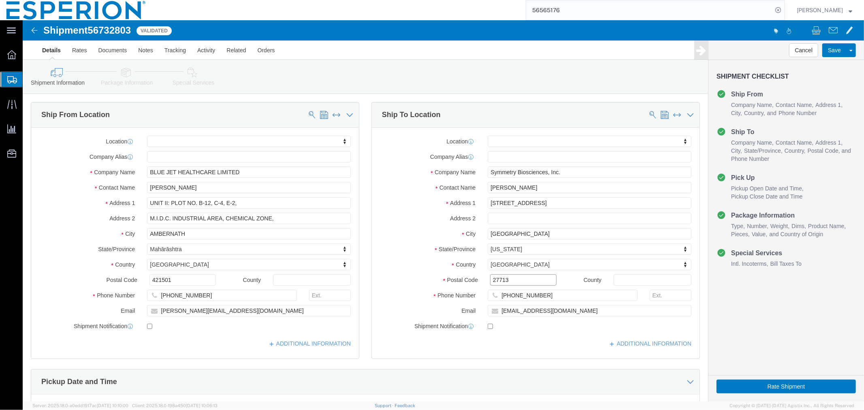
drag, startPoint x: 495, startPoint y: 261, endPoint x: 454, endPoint y: 260, distance: 40.1
click div "Postal Code 27713"
click input "[PERSON_NAME]"
drag, startPoint x: 515, startPoint y: 170, endPoint x: 446, endPoint y: 166, distance: 69.4
click div "Contact Name [PERSON_NAME]"
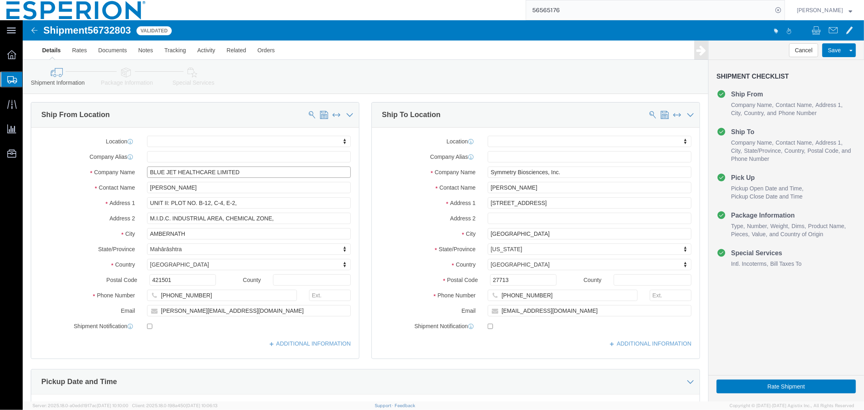
drag, startPoint x: 220, startPoint y: 156, endPoint x: 88, endPoint y: 155, distance: 131.2
click div "Company Name BLUE JET HEALTHCARE LIMITED"
click div "Location My Profile Location [PERSON_NAME][GEOGRAPHIC_DATA] Master Company Alia…"
click input "text"
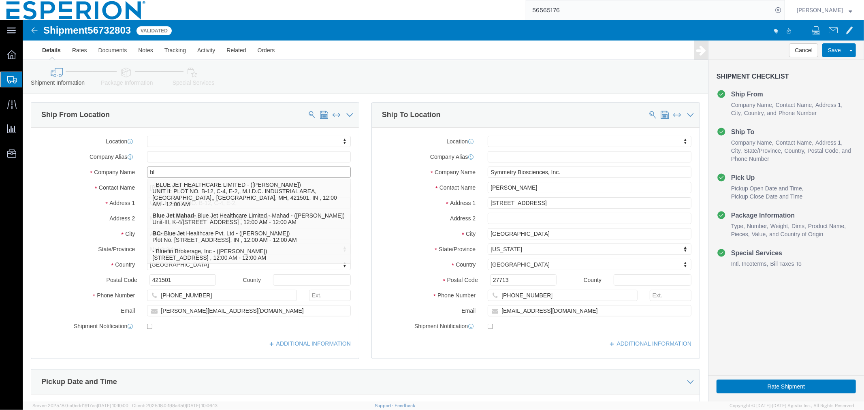
type input "blu"
click p "- BLUE JET HEALTHCARE LIMITED - ([PERSON_NAME]) UNIT II: PLOT NO. B-12, C-4, E-…"
select select
type input "BLUE JET HEALTHCARE LIMITED"
select select "MH"
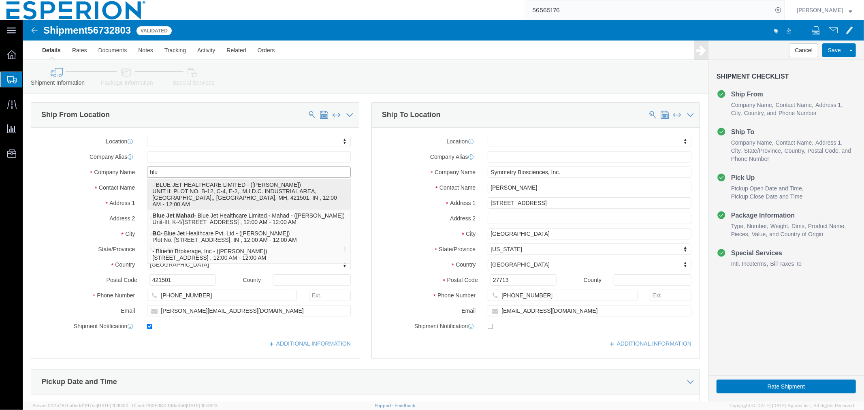
checkbox input "true"
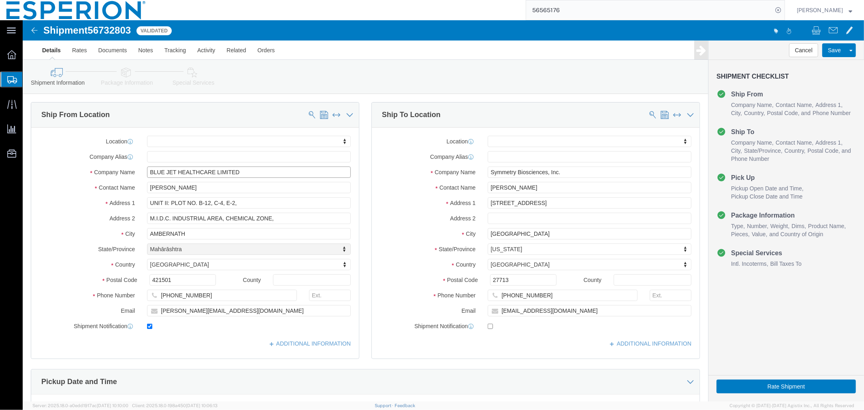
select select "MH"
type input "BLUE JET HEALTHCARE LIMITED"
click input "checkbox"
checkbox input "false"
drag, startPoint x: 223, startPoint y: 151, endPoint x: 105, endPoint y: 143, distance: 118.1
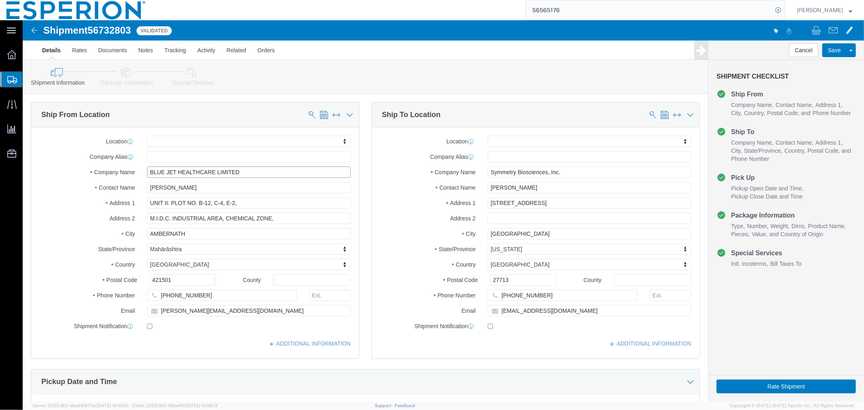
click div "Location My Profile Location [PERSON_NAME][GEOGRAPHIC_DATA] Master Company Alia…"
click input "UNIT II: PLOT NO. B-12, C-4, E-2,"
drag, startPoint x: 226, startPoint y: 184, endPoint x: 106, endPoint y: 179, distance: 120.0
click div "Address 1 UNIT II: PLOT NO. B-12, C-4, E-2,"
click input "M.I.D.C. INDUSTRIAL AREA, CHEMICAL ZONE,"
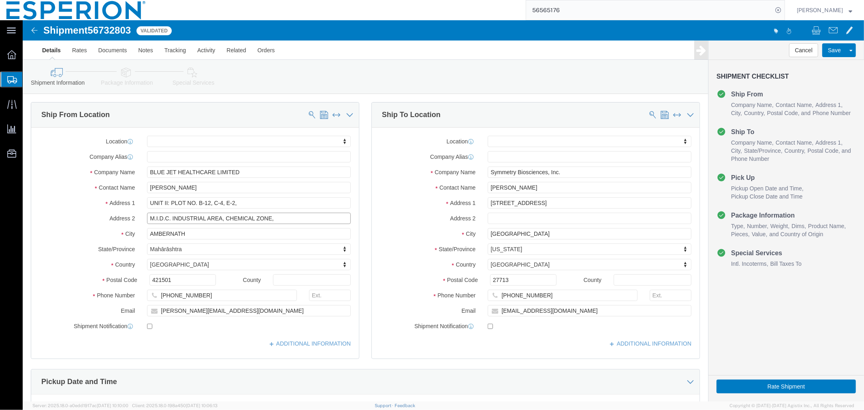
drag, startPoint x: 272, startPoint y: 199, endPoint x: 97, endPoint y: 196, distance: 175.0
click div "Address 2 M.I.D.C. INDUSTRIAL AREA, CHEMICAL ZONE,"
drag, startPoint x: 176, startPoint y: 212, endPoint x: 96, endPoint y: 209, distance: 80.7
click div "City [GEOGRAPHIC_DATA]"
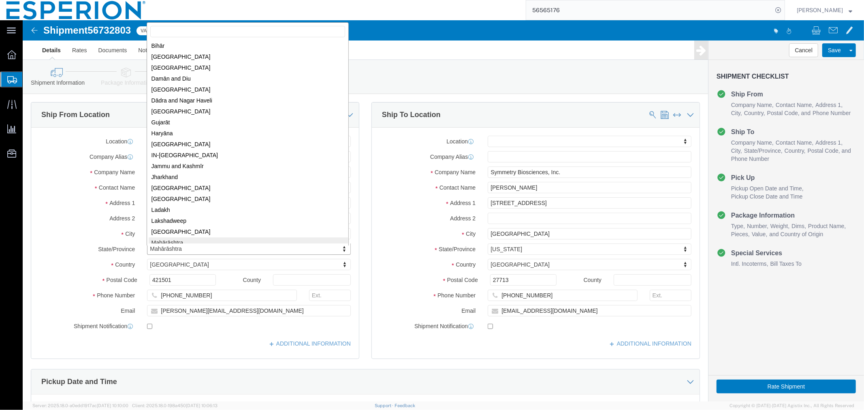
scroll to position [55, 0]
drag, startPoint x: 149, startPoint y: 220, endPoint x: 167, endPoint y: 228, distance: 20.1
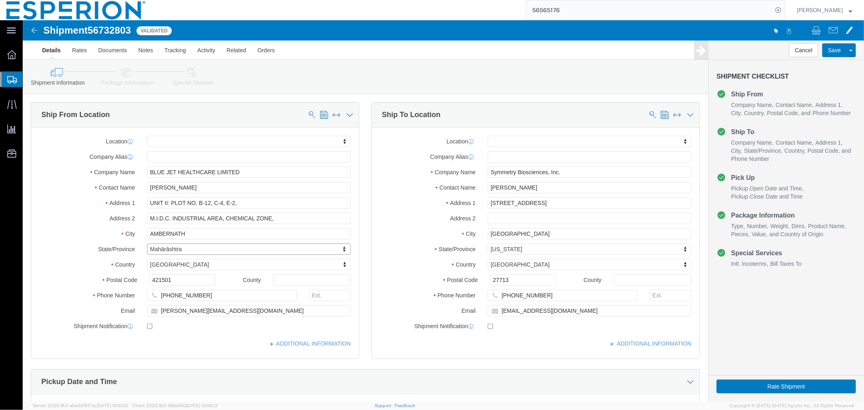
drag, startPoint x: 161, startPoint y: 230, endPoint x: 126, endPoint y: 230, distance: 35.6
click input "Symmetry Biosciences, Inc."
drag, startPoint x: 549, startPoint y: 152, endPoint x: 465, endPoint y: 151, distance: 83.8
click input "Symmetry Biosciences, Inc."
click input "[PERSON_NAME]"
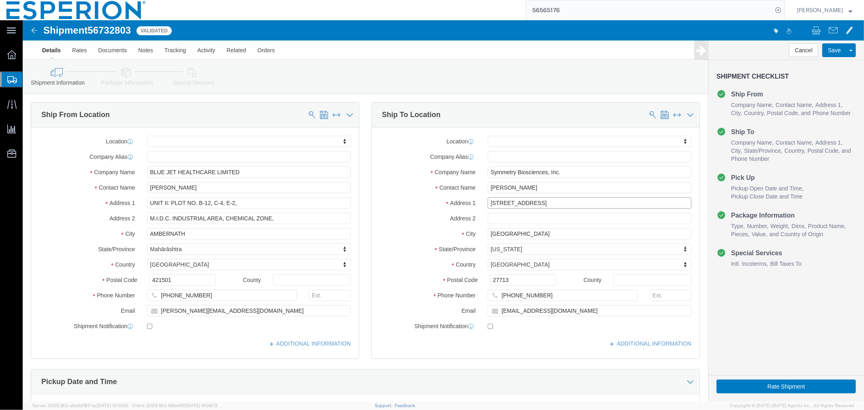
drag, startPoint x: 536, startPoint y: 180, endPoint x: 449, endPoint y: 184, distance: 87.6
click div "Address [STREET_ADDRESS]"
drag, startPoint x: 505, startPoint y: 215, endPoint x: 461, endPoint y: 215, distance: 44.1
click div "[GEOGRAPHIC_DATA]"
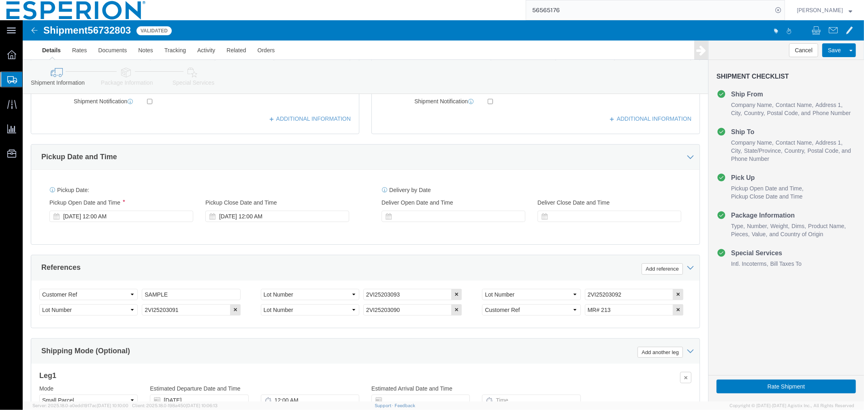
scroll to position [333, 0]
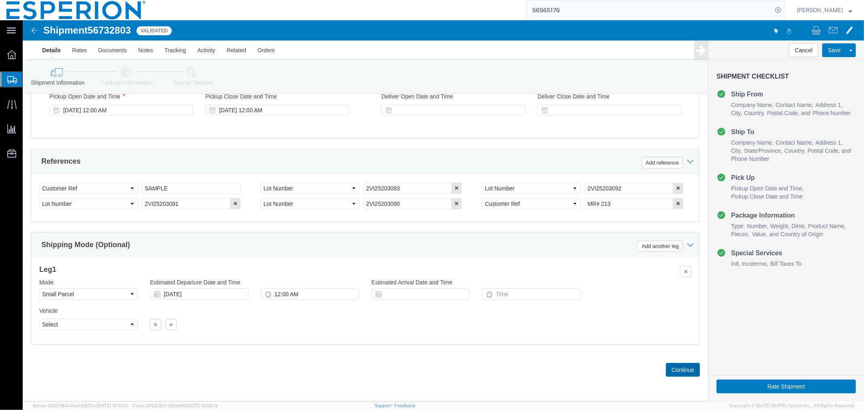
click button "Continue"
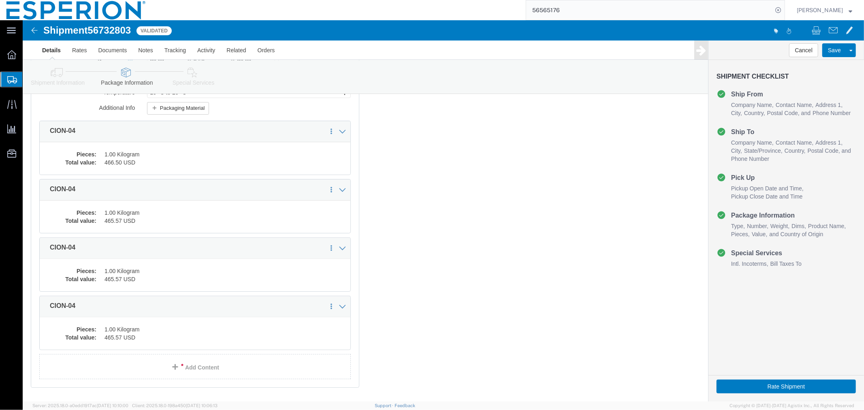
scroll to position [0, 0]
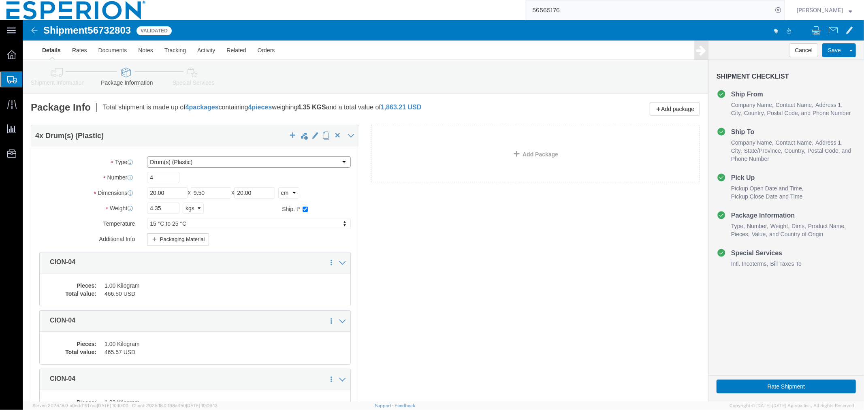
click select "Select Bale(s) Basket(s) Bolt(s) Bottle(s) Buckets Bulk Bundle(s) Can(s) Cardbo…"
select select "[PERSON_NAME]"
click select "Select Bale(s) Basket(s) Bolt(s) Bottle(s) Buckets Bulk Bundle(s) Can(s) Cardbo…"
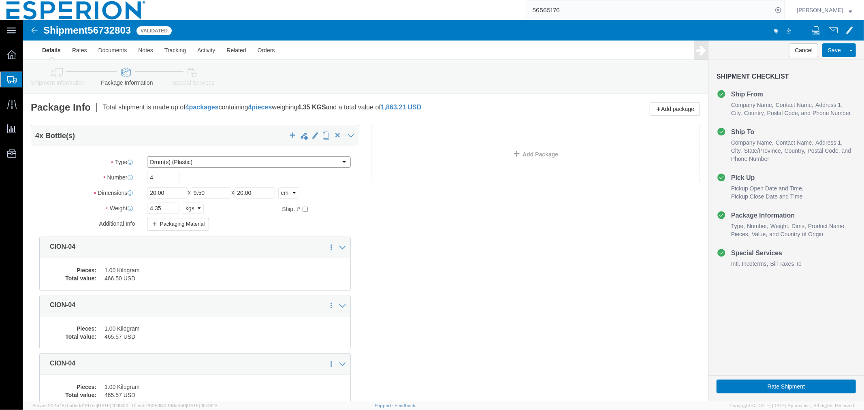
click select "Select Bale(s) Basket(s) Bolt(s) Bottle(s) Buckets Bulk Bundle(s) Can(s) Cardbo…"
click input "checkbox"
checkbox input "true"
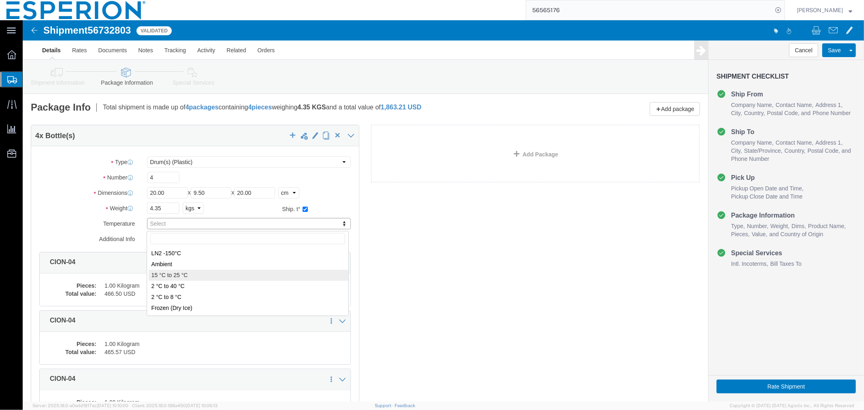
type input "FROM_15_TO_25"
click div "Packaging Material"
click span "56732803"
copy span "56732803"
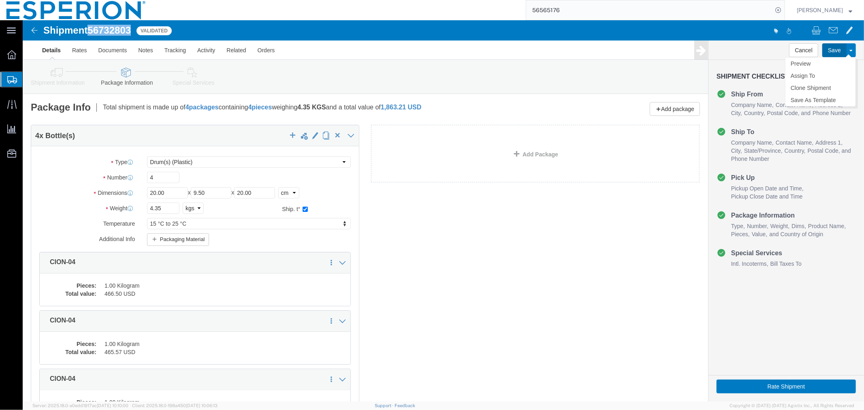
click button "Save"
